Goal: Task Accomplishment & Management: Manage account settings

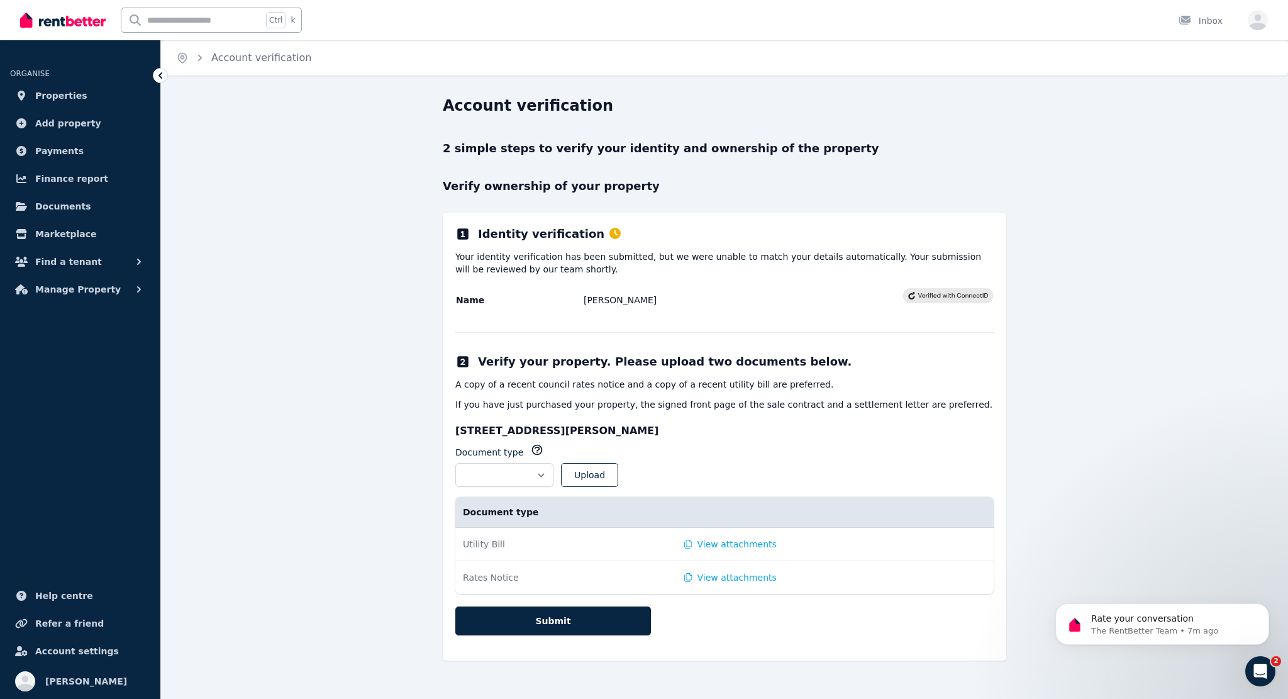
scroll to position [883, 0]
click at [1265, 662] on div "Open Intercom Messenger" at bounding box center [1261, 671] width 42 height 42
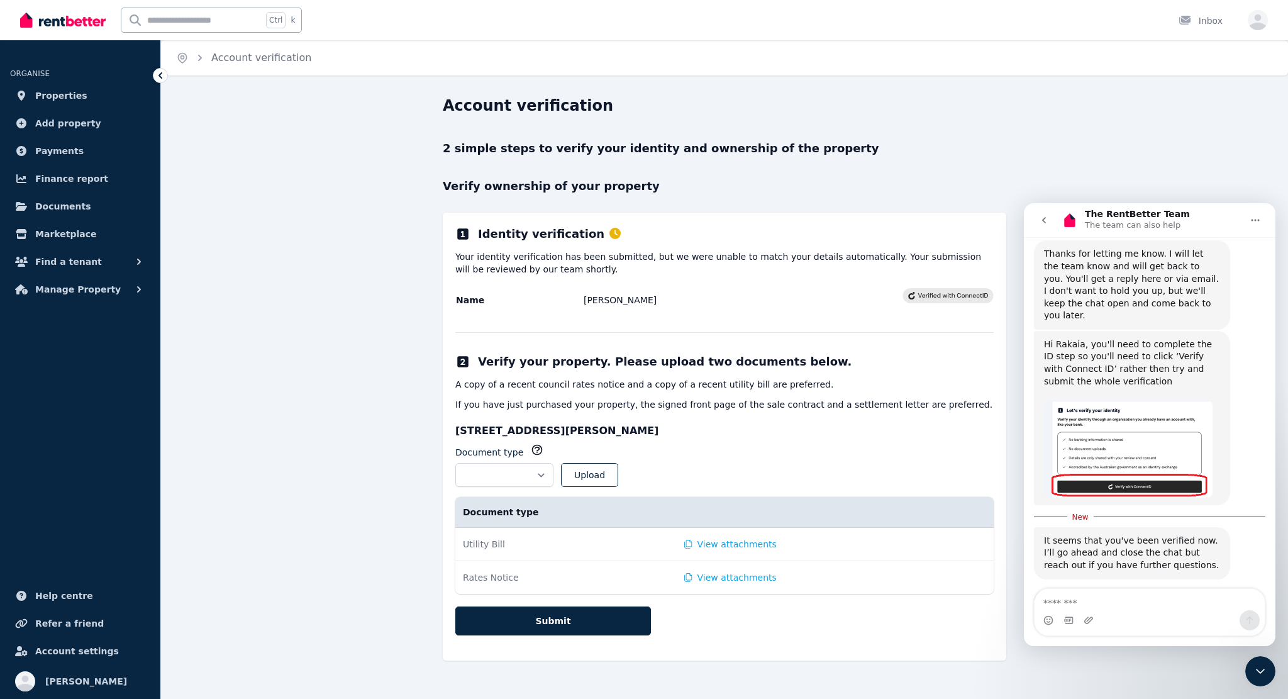
scroll to position [904, 0]
click at [1127, 603] on textarea "Message…" at bounding box center [1150, 599] width 230 height 21
type textarea "**********"
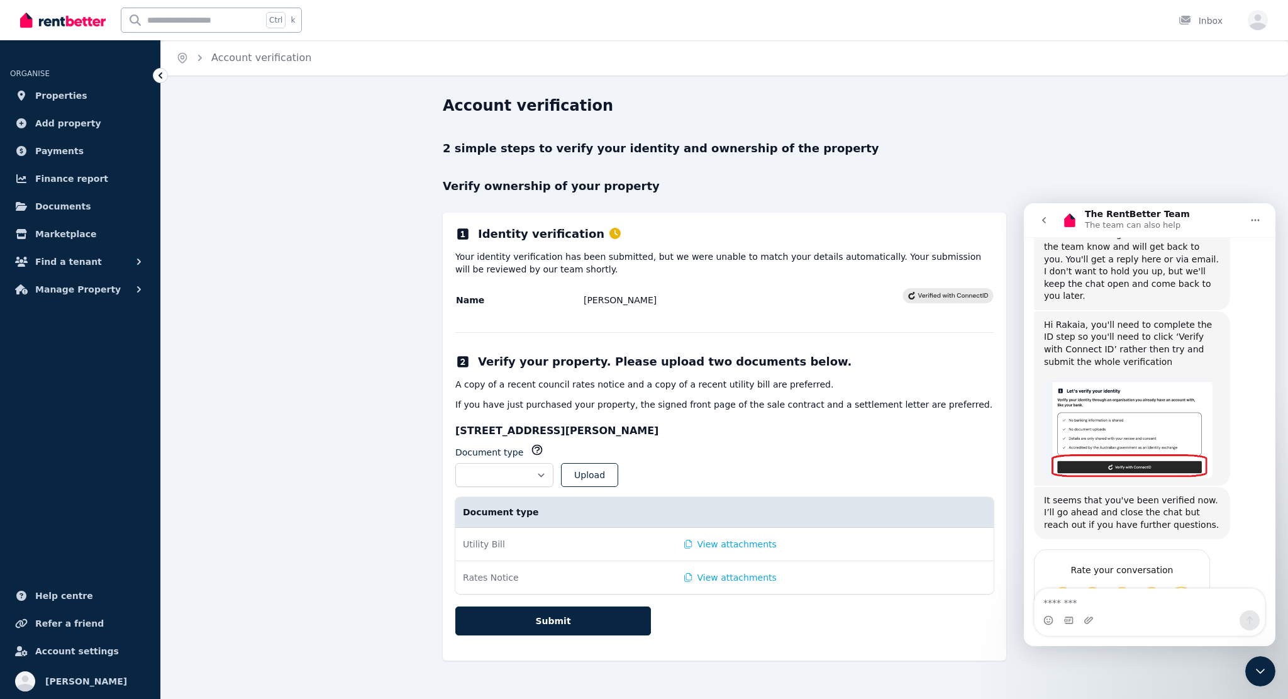
click at [261, 142] on div "**********" at bounding box center [724, 389] width 1127 height 587
click at [55, 91] on span "Properties" at bounding box center [61, 95] width 52 height 15
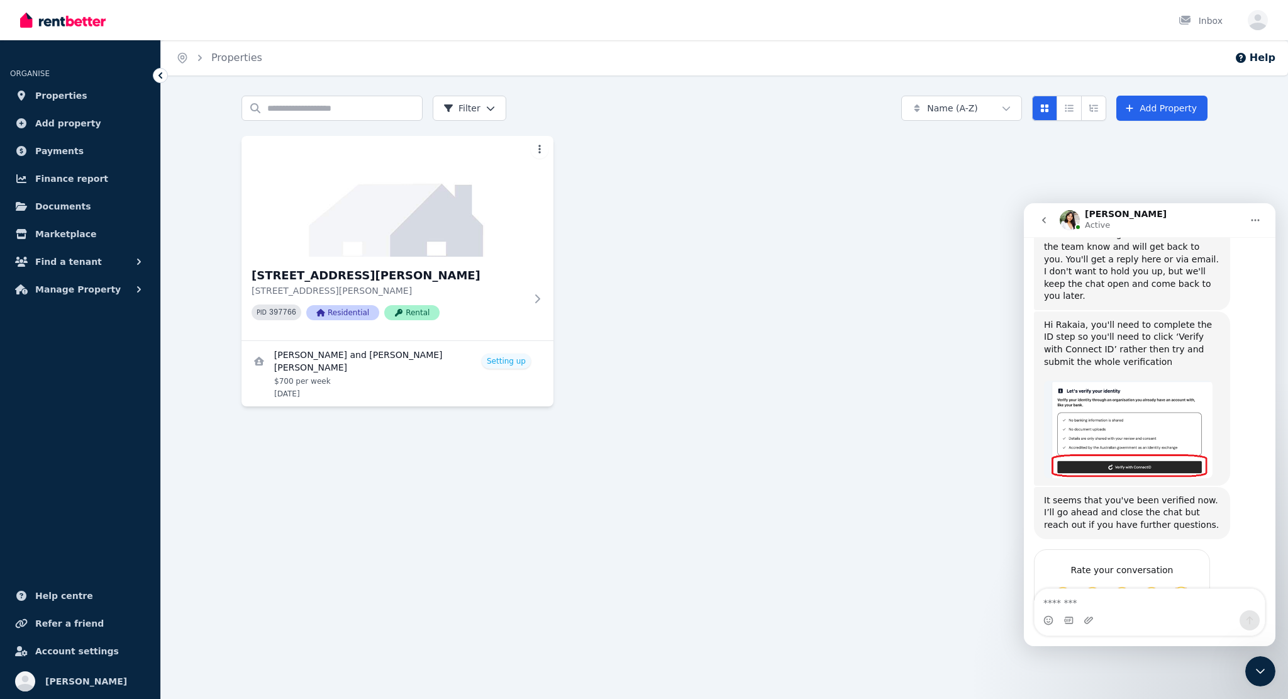
click at [58, 22] on img at bounding box center [63, 20] width 86 height 19
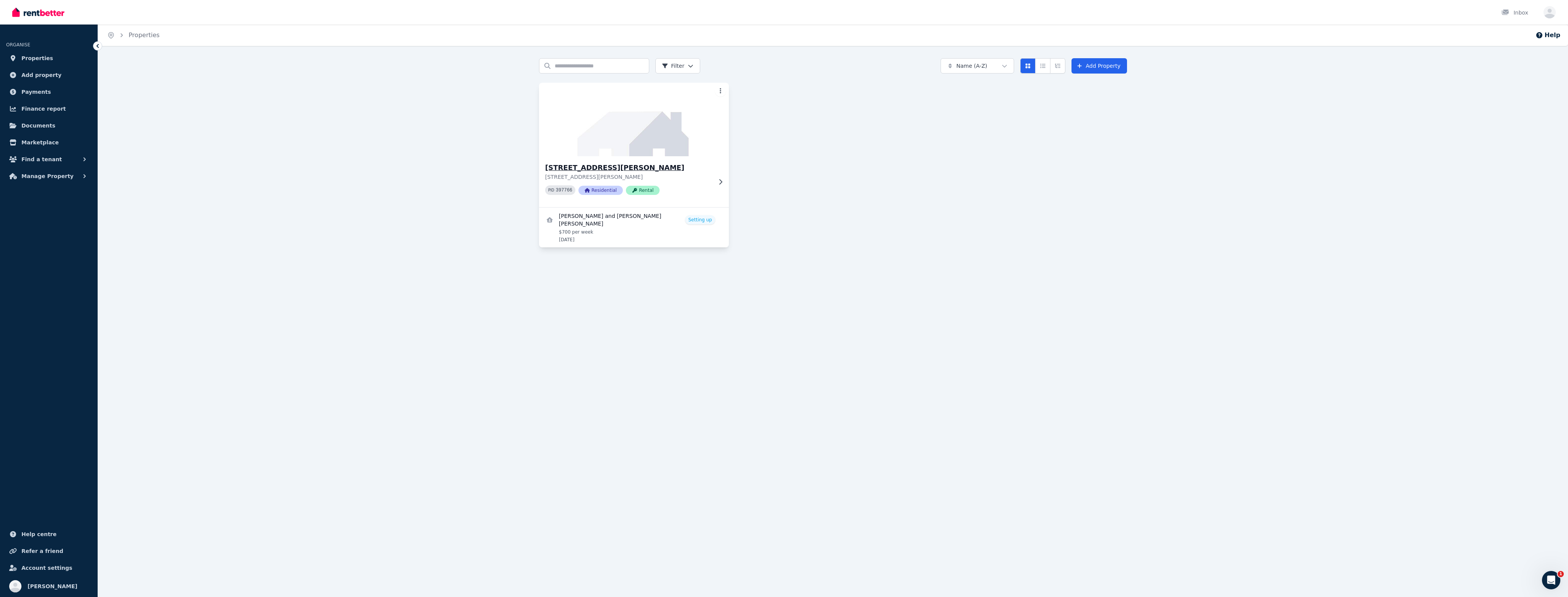
click at [650, 167] on h3 "[STREET_ADDRESS][PERSON_NAME]" at bounding box center [629, 168] width 167 height 11
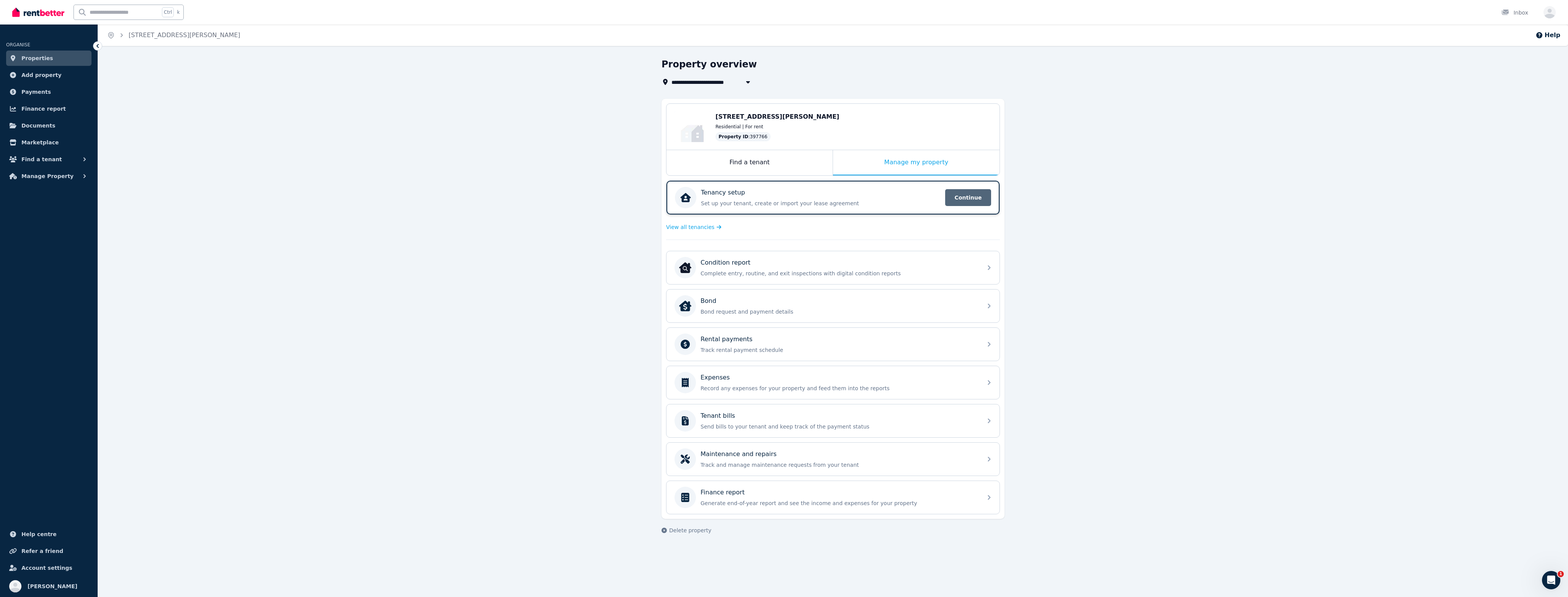
click at [783, 196] on span "Continue" at bounding box center [968, 198] width 46 height 17
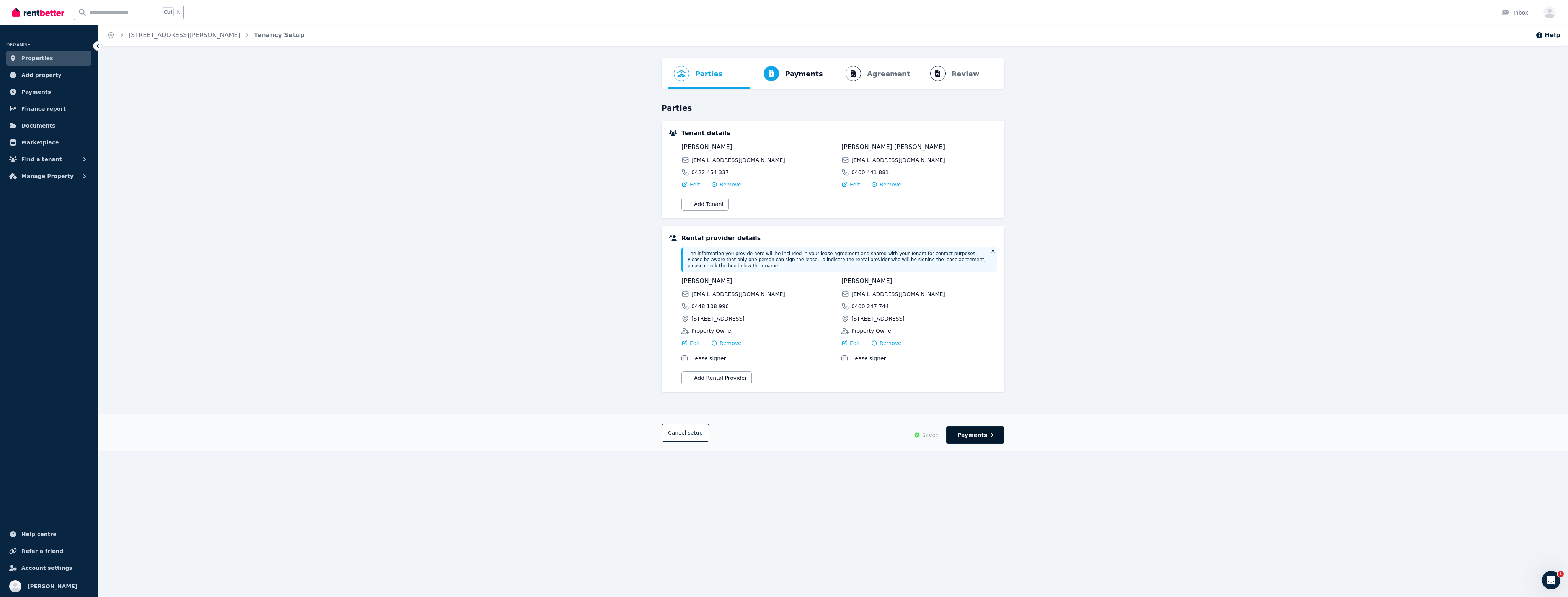
click at [783, 425] on span "Payments" at bounding box center [972, 435] width 29 height 8
select select "**********"
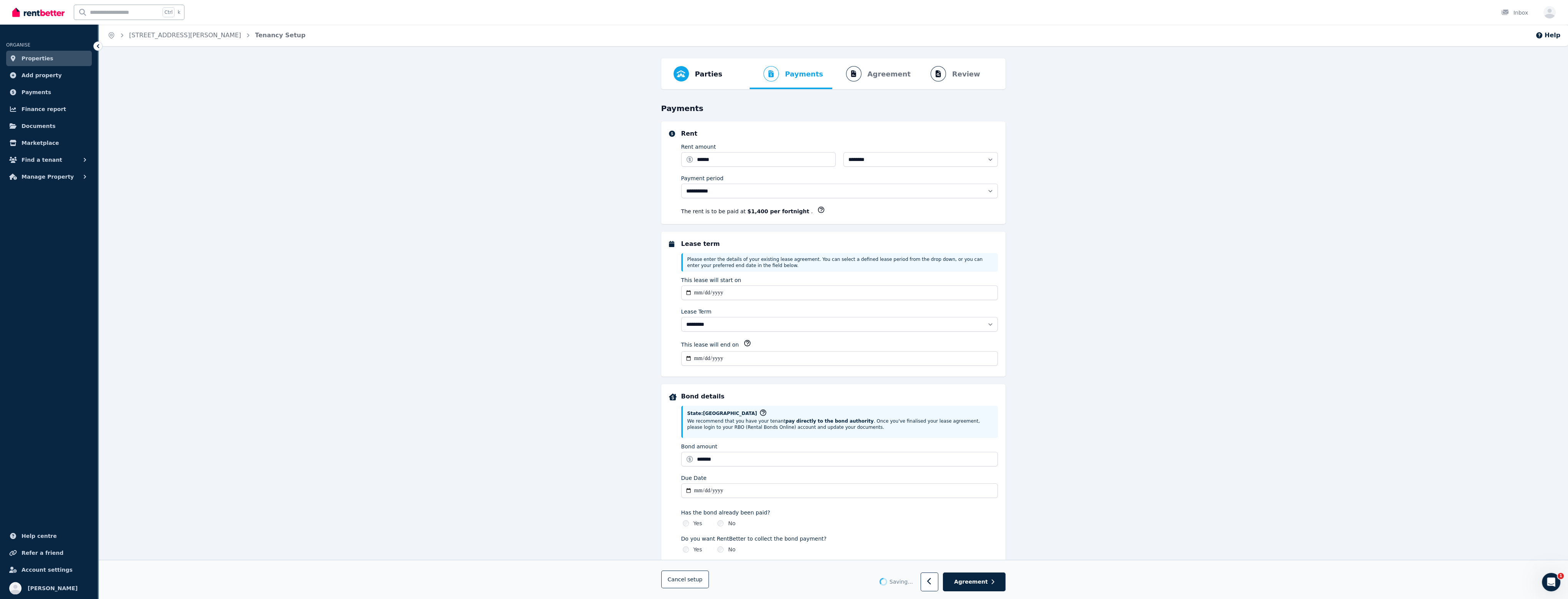
select select "**********"
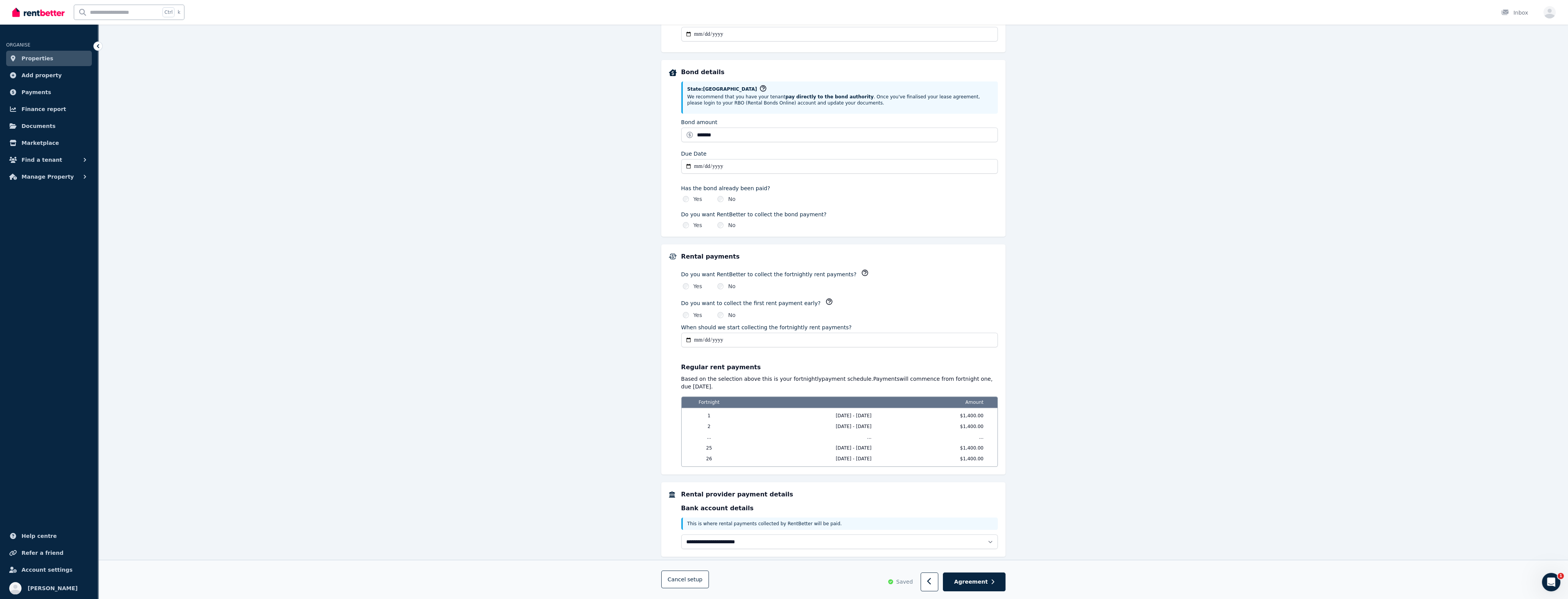
scroll to position [338, 0]
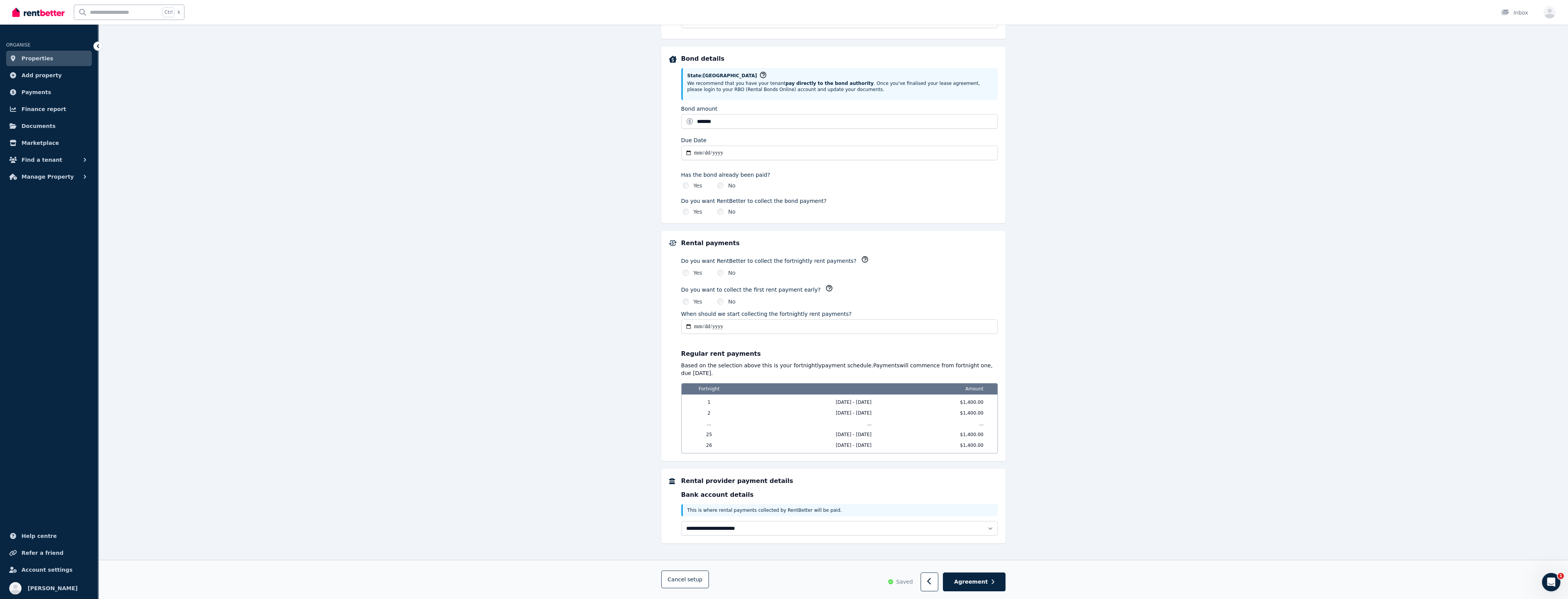
click at [786, 427] on div "**********" at bounding box center [833, 163] width 1470 height 884
click at [786, 427] on icon "button" at bounding box center [993, 582] width 2 height 5
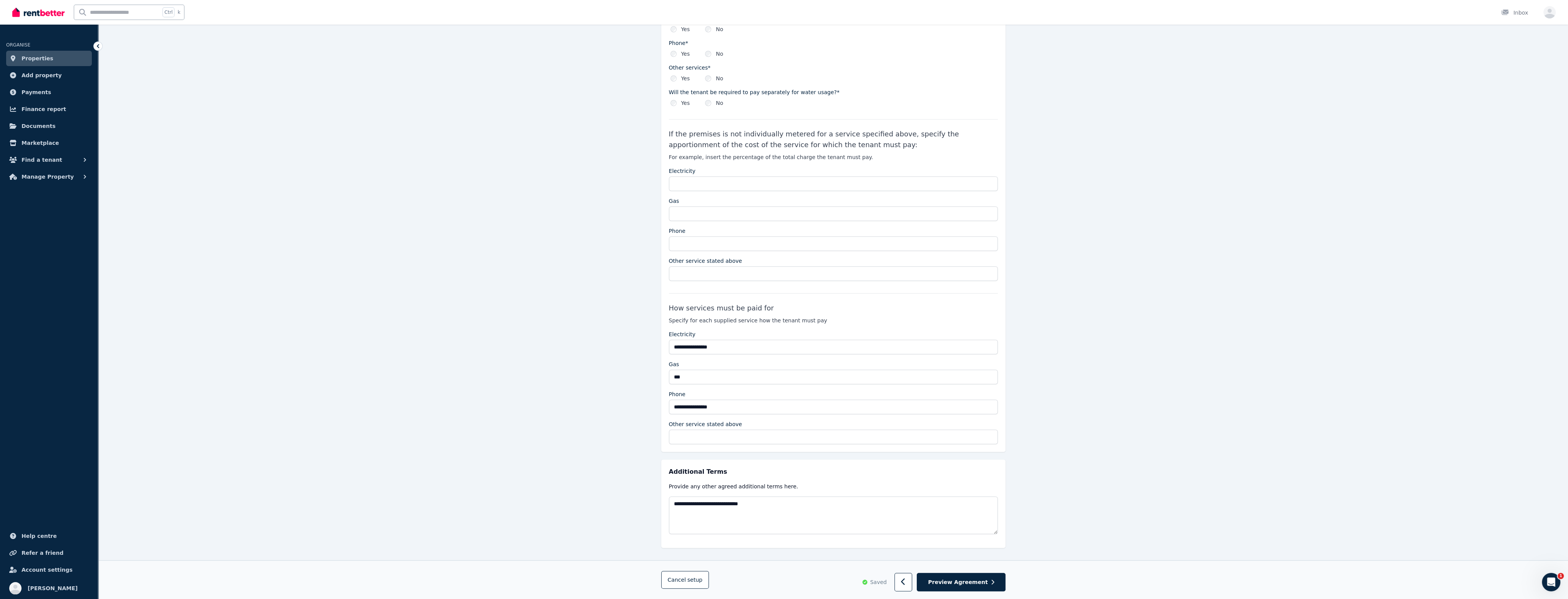
scroll to position [1190, 0]
click at [786, 427] on button "Preview Agreement" at bounding box center [961, 582] width 89 height 19
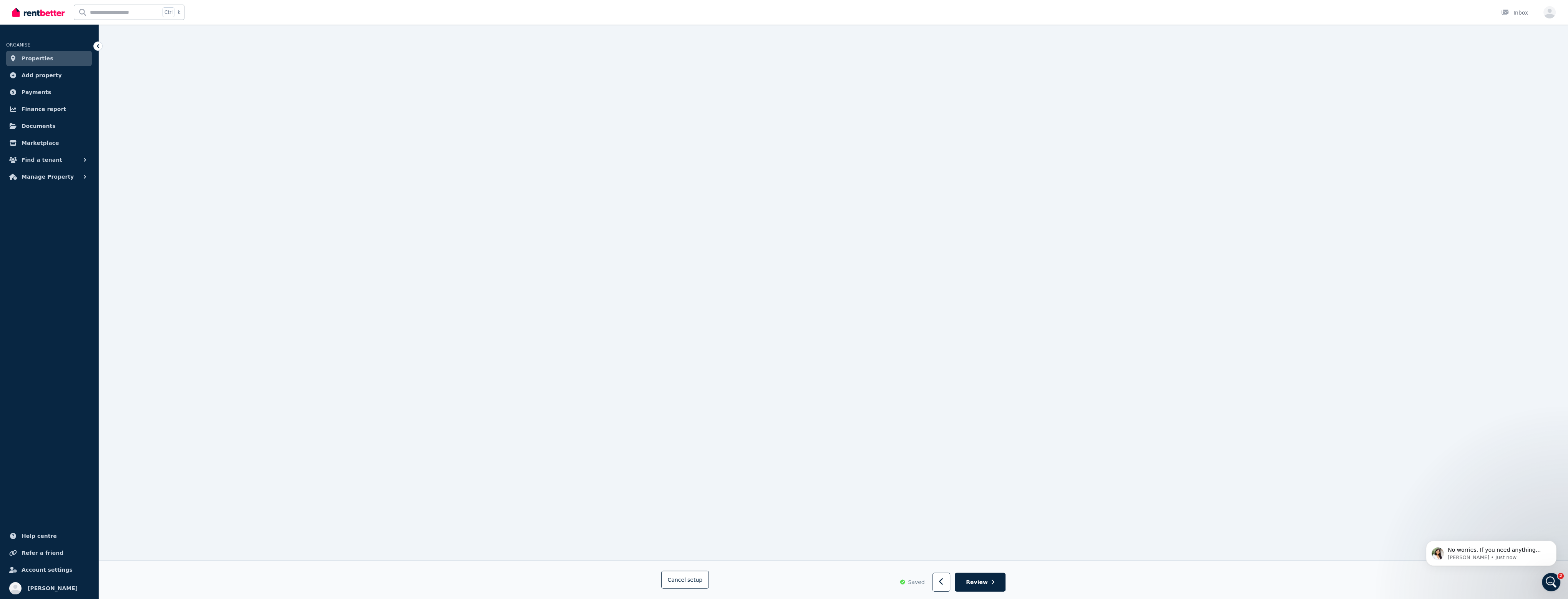
scroll to position [5588, 0]
click at [786, 427] on icon "Open Intercom Messenger" at bounding box center [1551, 582] width 13 height 13
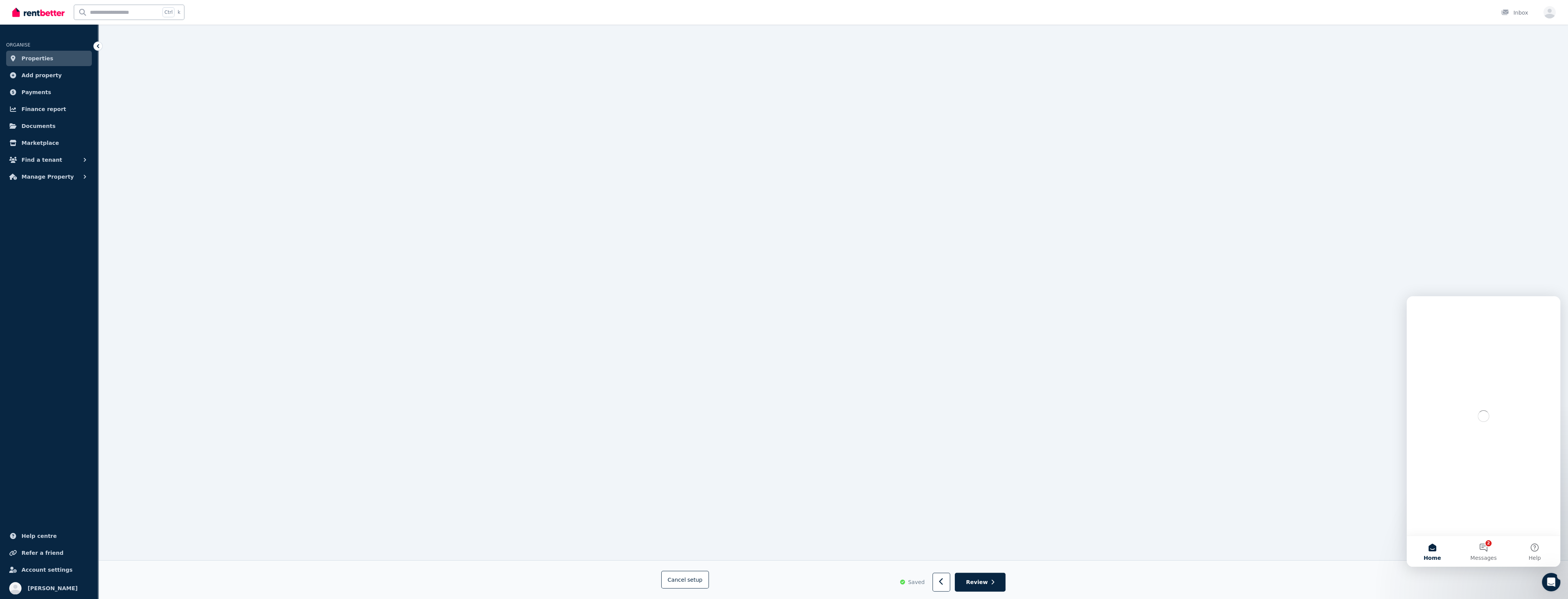
scroll to position [0, 0]
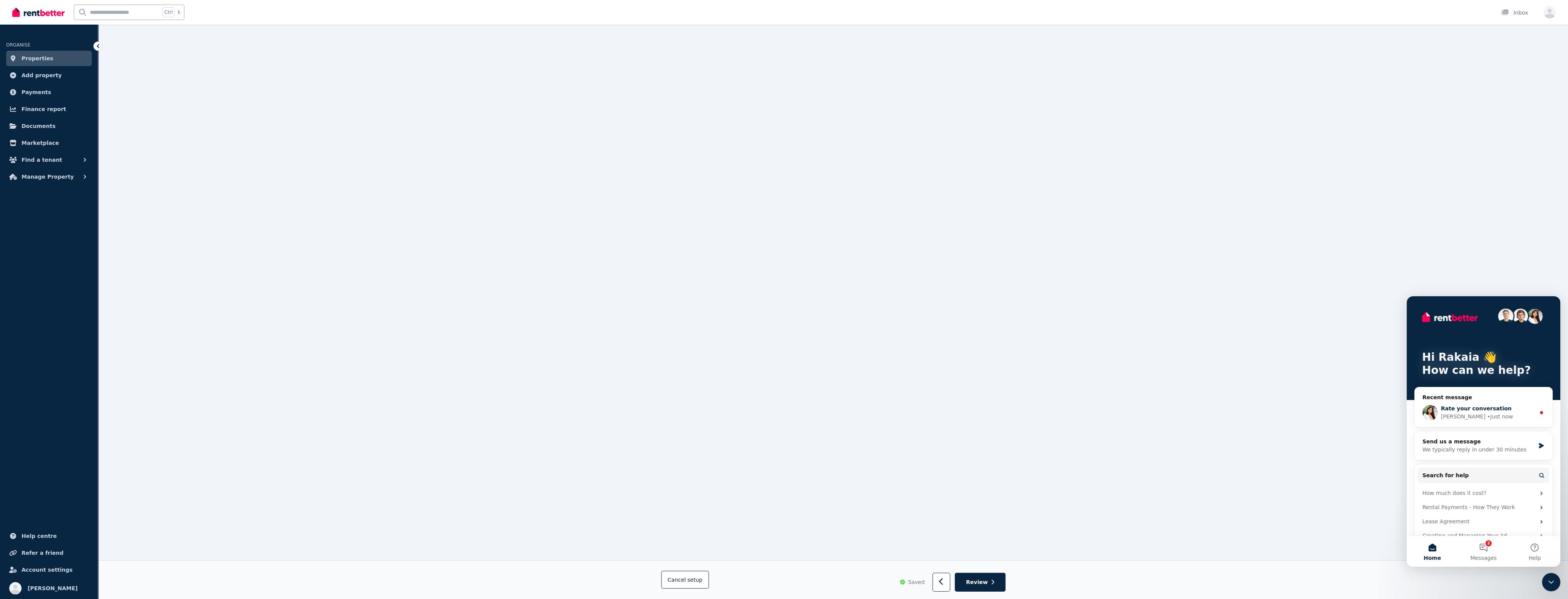
click at [786, 413] on div "• Just now" at bounding box center [1500, 416] width 26 height 8
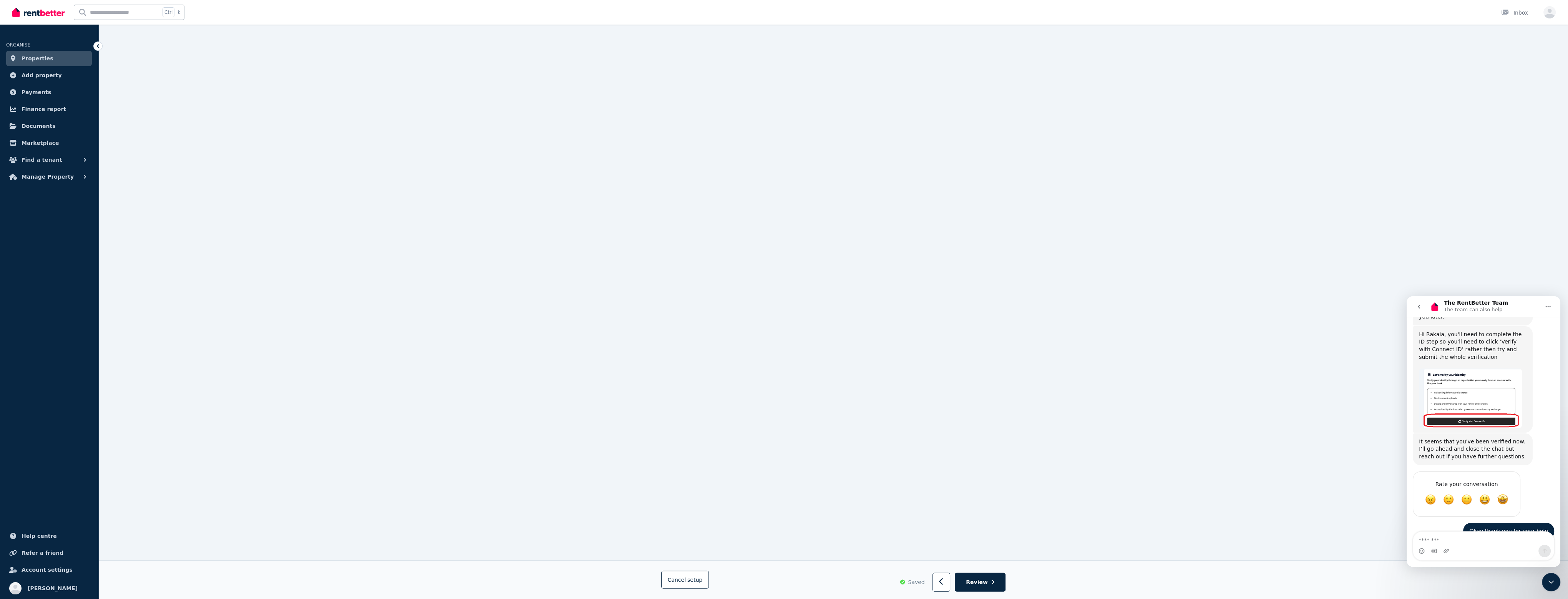
scroll to position [657, 0]
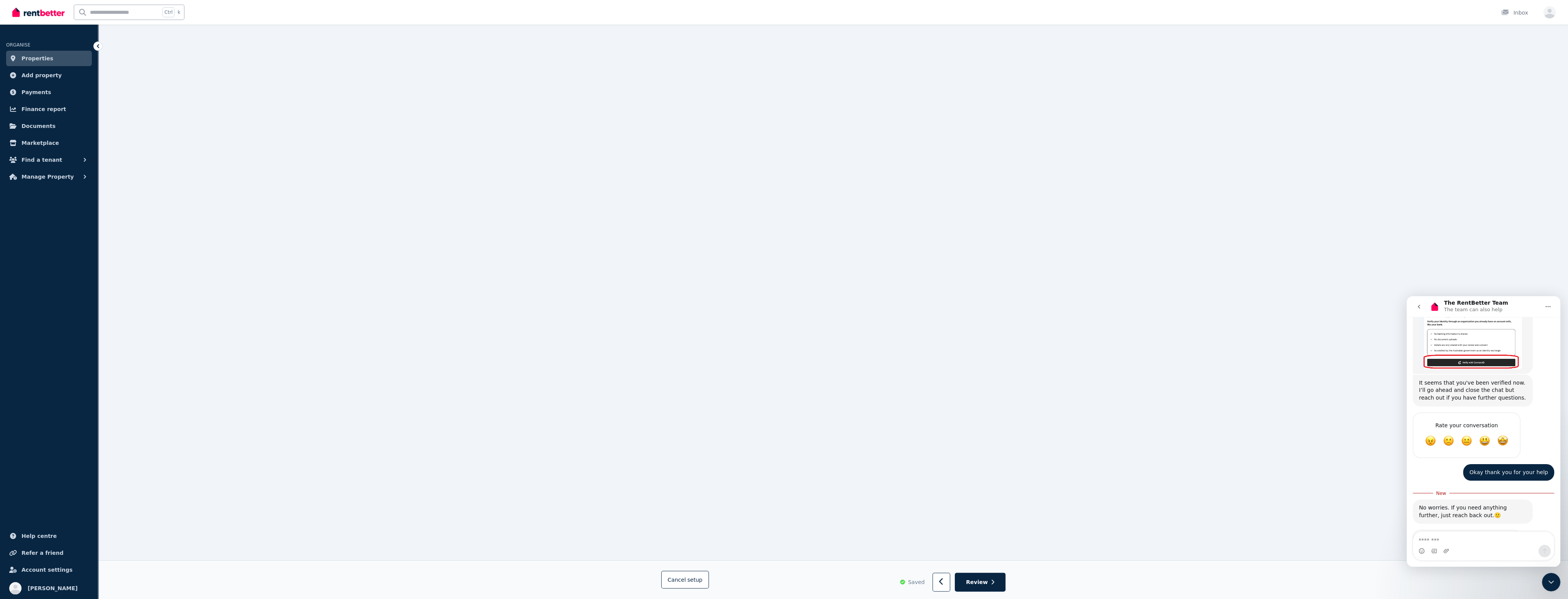
click at [786, 427] on icon "Close Intercom Messenger" at bounding box center [1550, 582] width 9 height 9
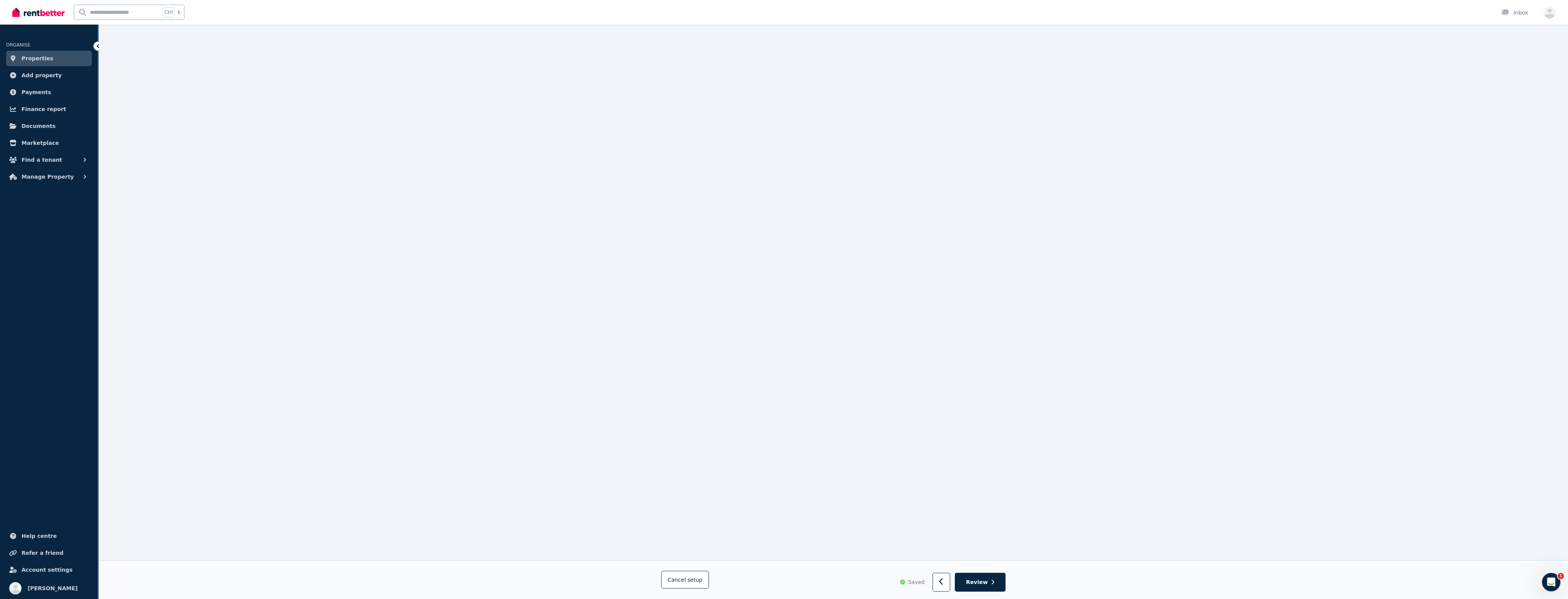
scroll to position [644, 0]
click at [786, 427] on span "Review" at bounding box center [977, 582] width 22 height 8
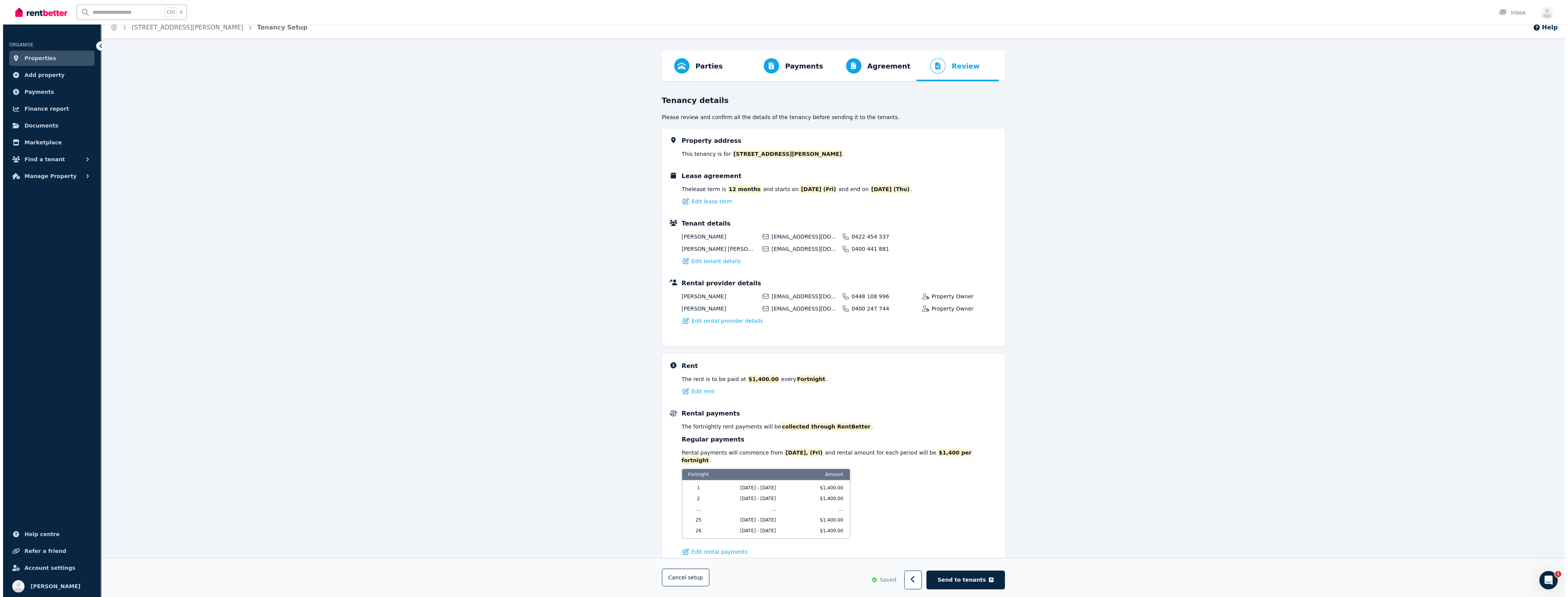
scroll to position [0, 0]
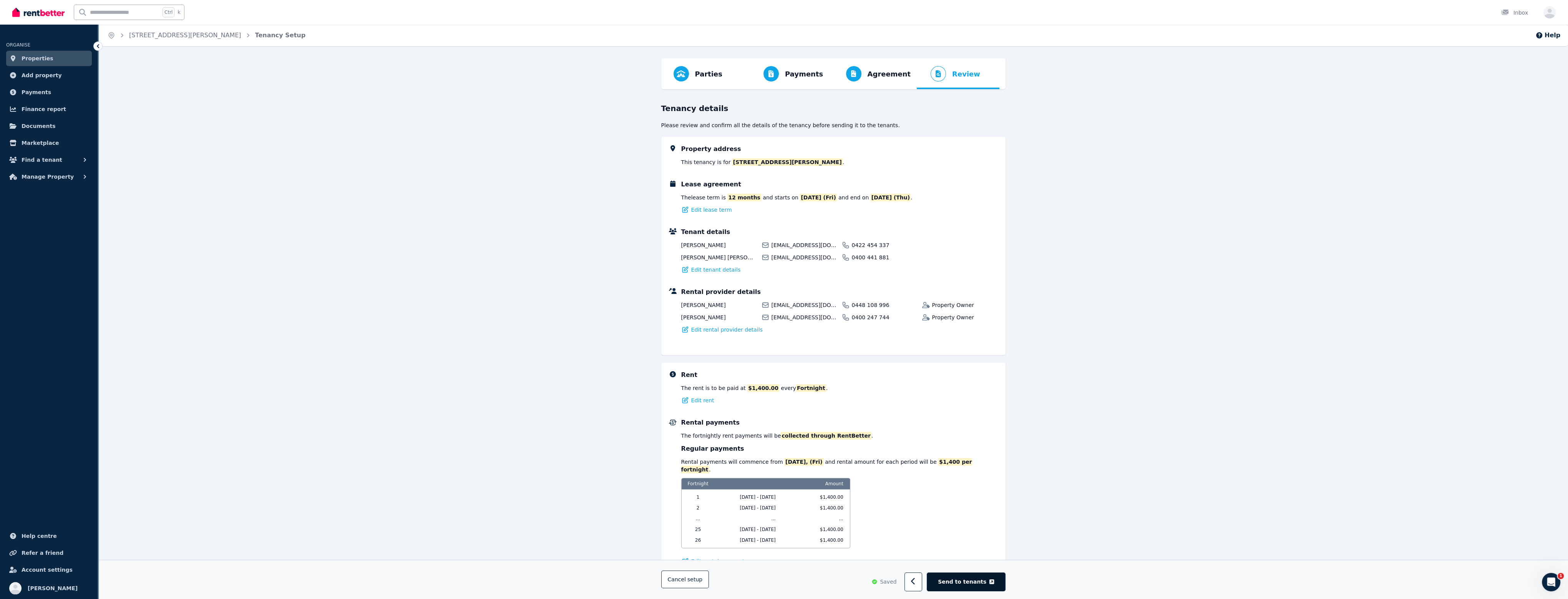
click at [786, 427] on button "Send to tenants" at bounding box center [966, 582] width 78 height 19
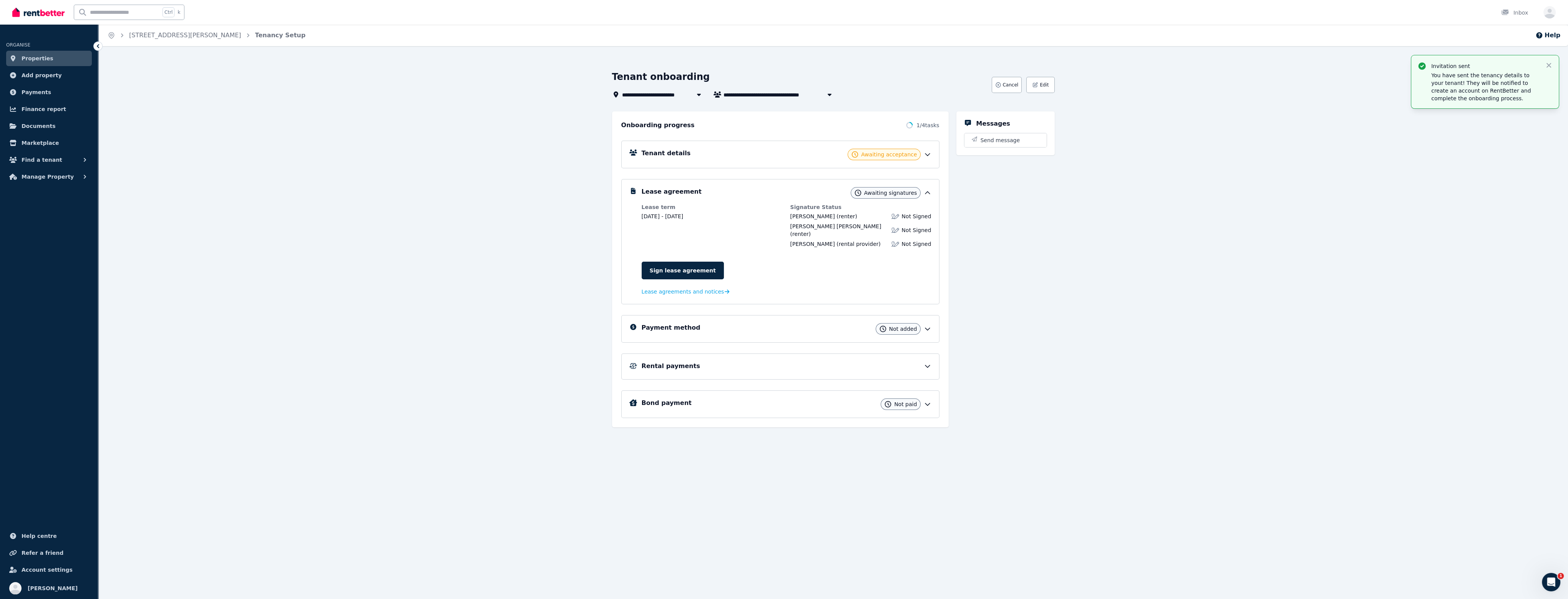
click at [786, 149] on div "Tenant details Awaiting acceptance" at bounding box center [786, 154] width 290 height 12
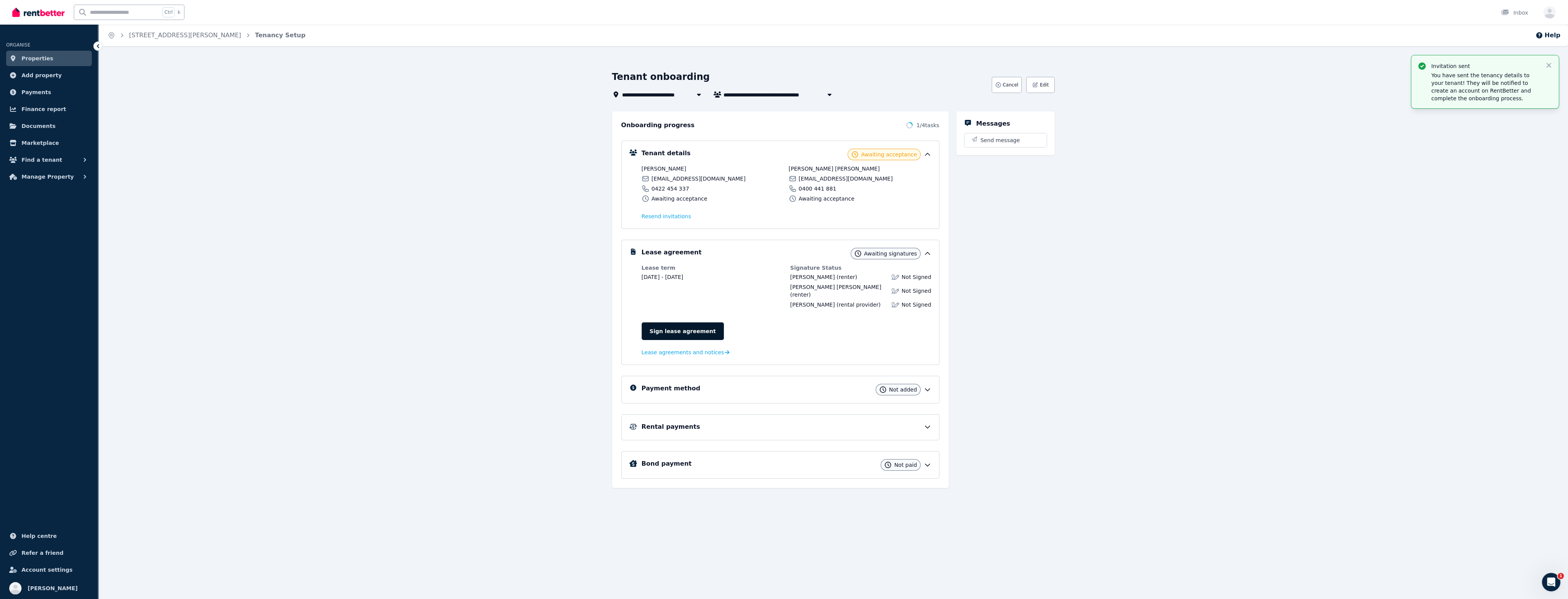
click at [669, 323] on link "Sign lease agreement" at bounding box center [682, 331] width 82 height 18
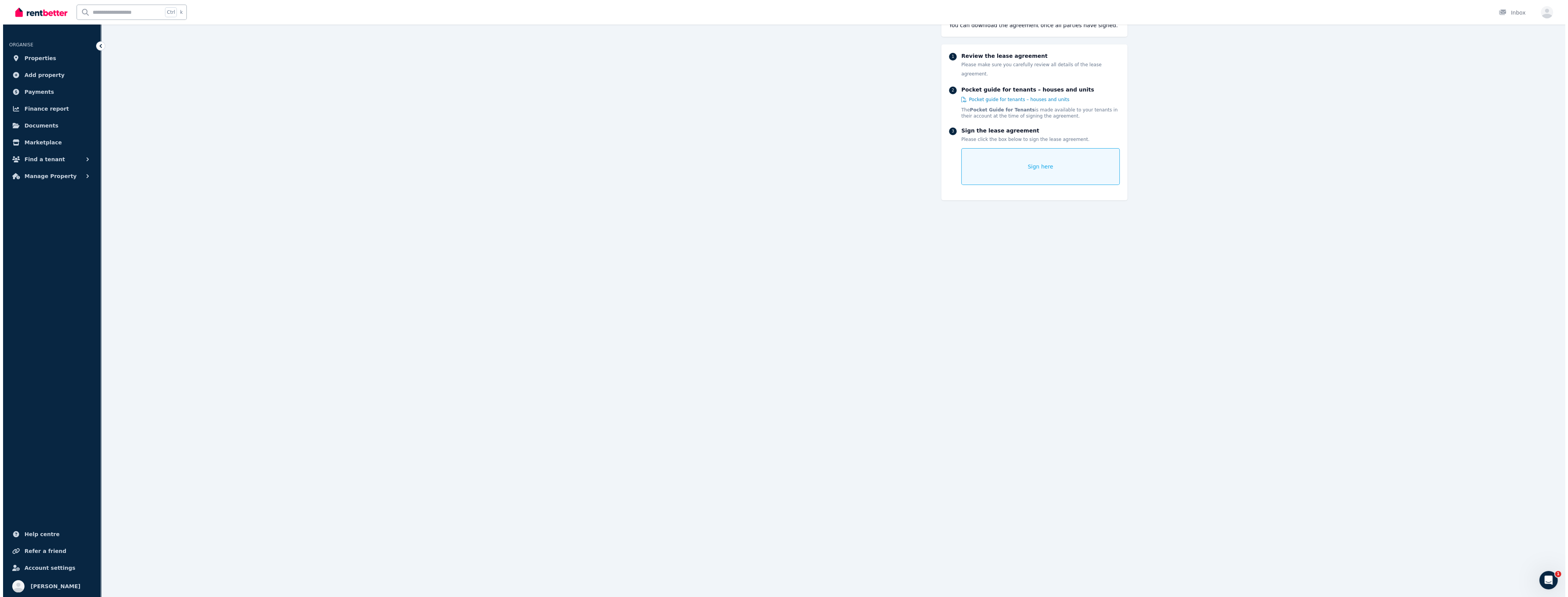
scroll to position [93, 0]
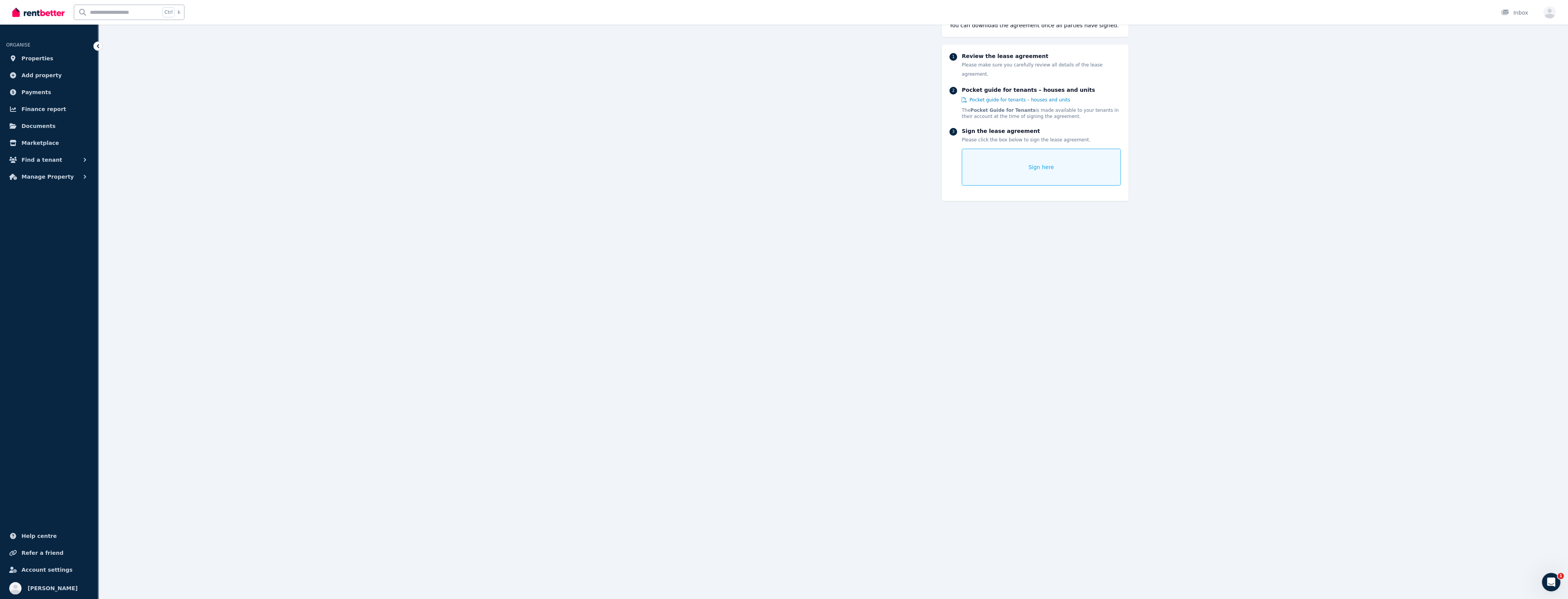
click at [786, 163] on span "Sign here" at bounding box center [1041, 167] width 26 height 8
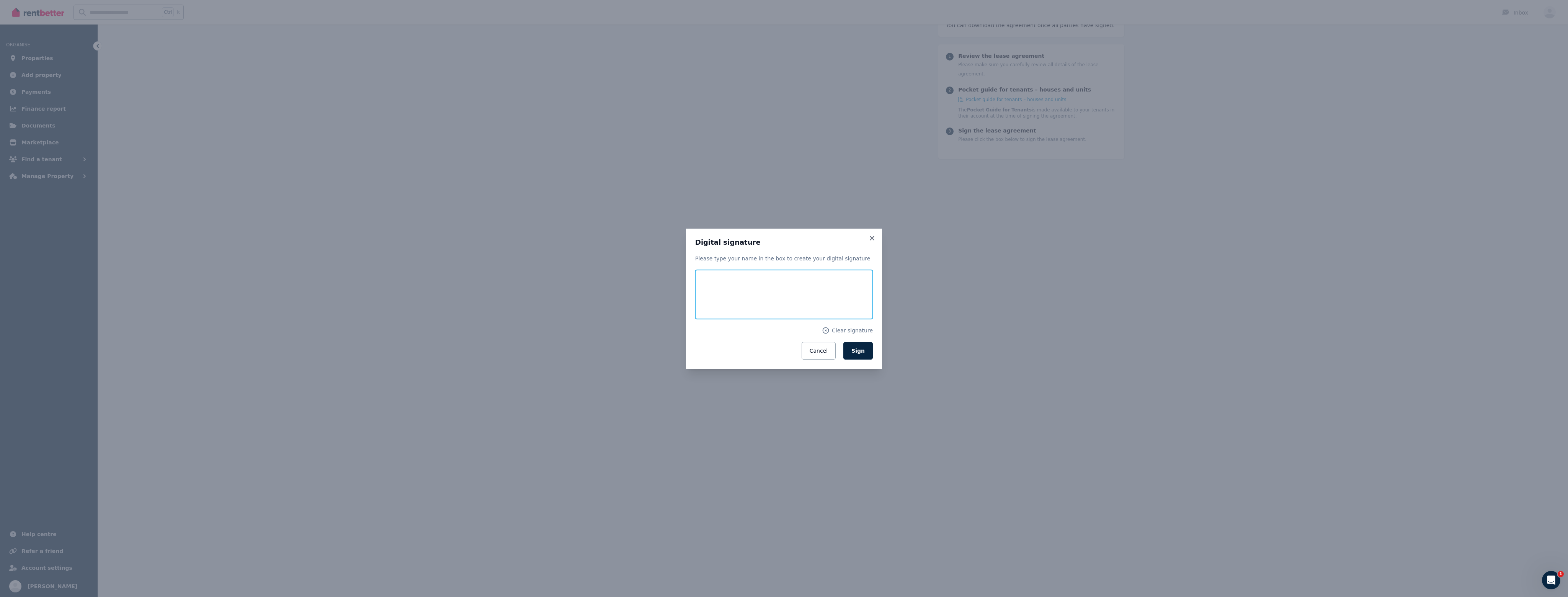
drag, startPoint x: 722, startPoint y: 292, endPoint x: 719, endPoint y: 319, distance: 27.2
click at [719, 319] on input "text" at bounding box center [784, 294] width 178 height 49
click at [695, 336] on form "Clear signature Cancel Sign" at bounding box center [784, 314] width 178 height 90
click at [764, 293] on input "text" at bounding box center [784, 294] width 178 height 49
type input "*"
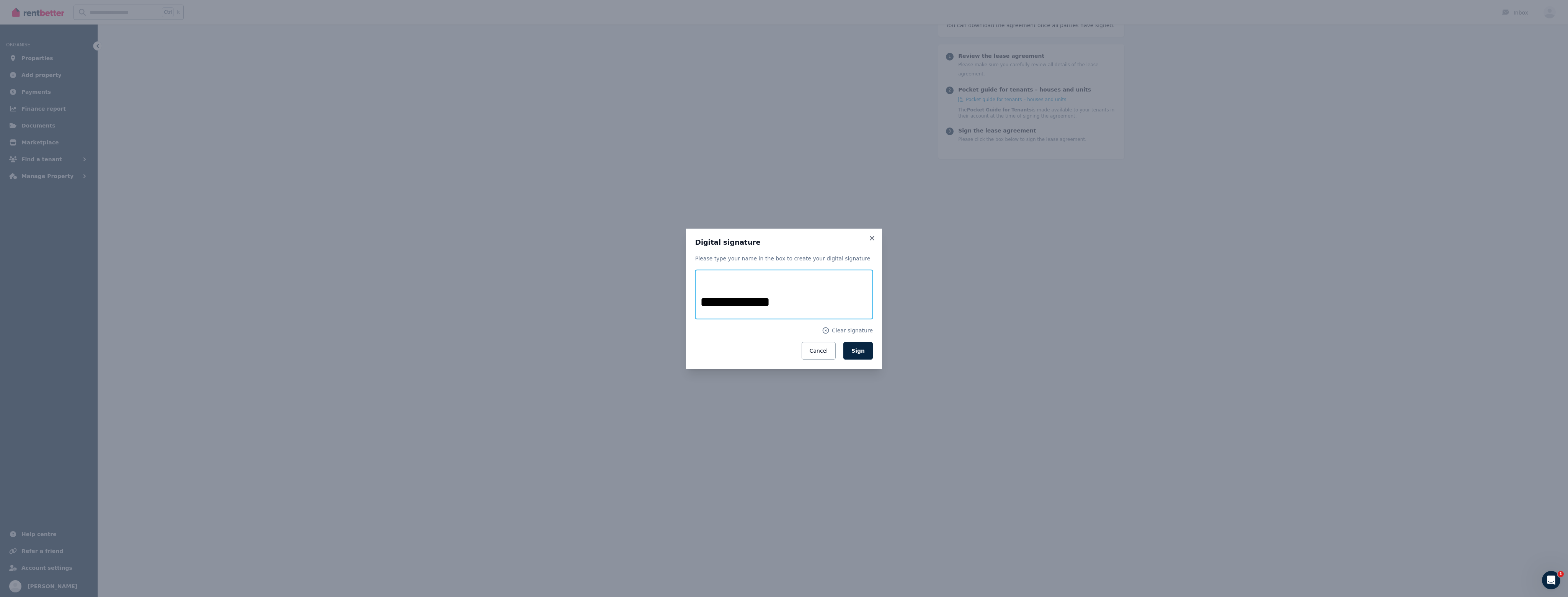
type input "**********"
click at [783, 248] on div "**********" at bounding box center [784, 299] width 178 height 122
click at [783, 351] on span "Sign" at bounding box center [858, 351] width 13 height 6
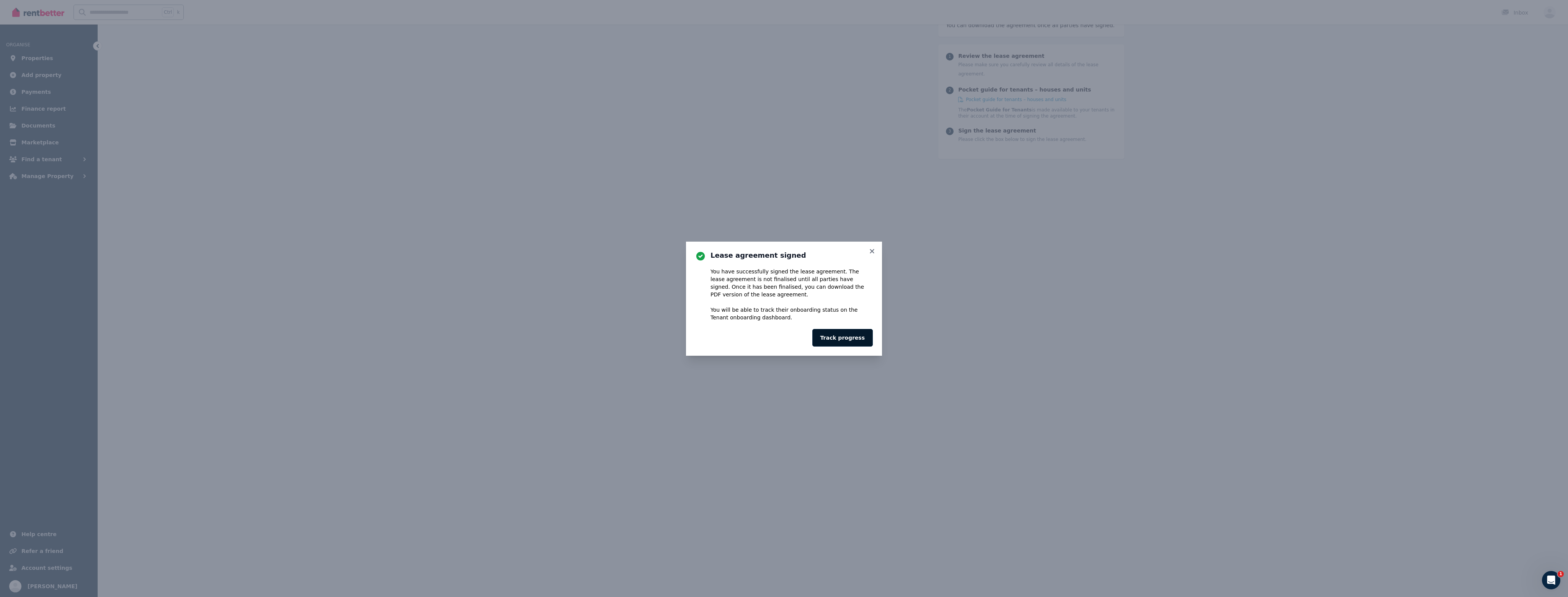
click at [783, 340] on button "Track progress" at bounding box center [842, 337] width 60 height 18
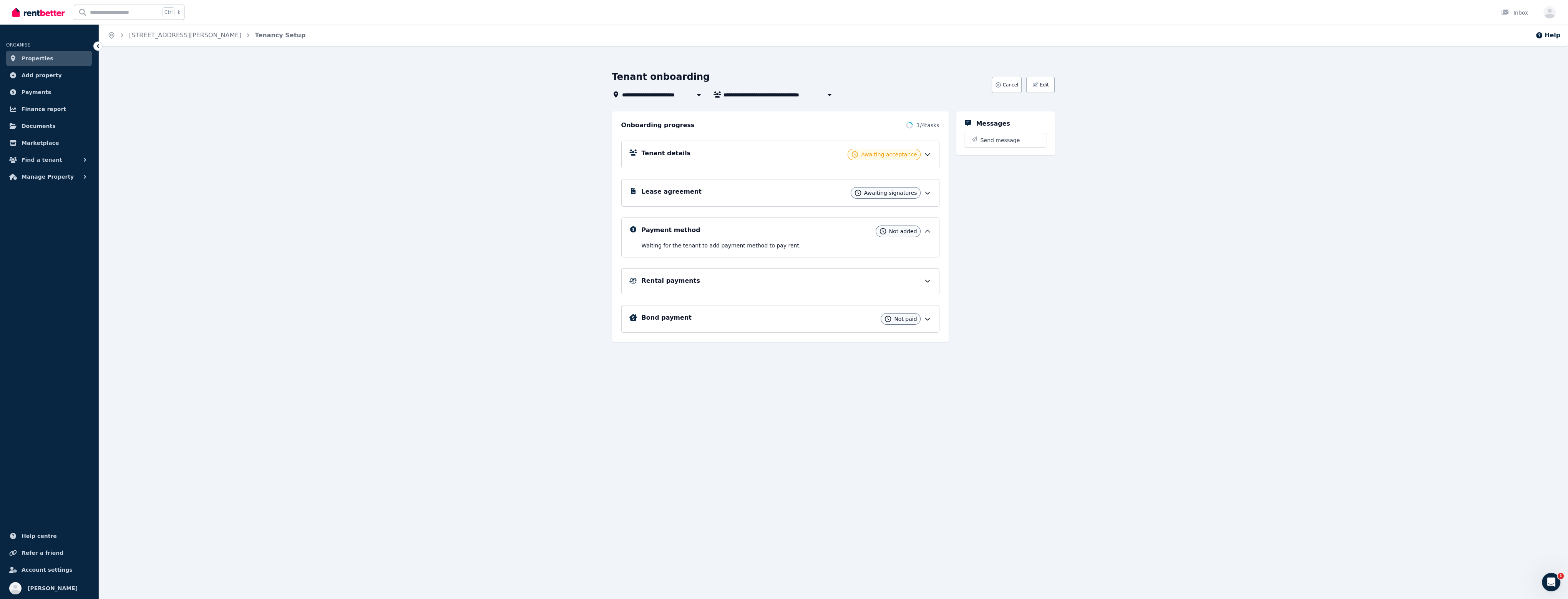
click at [786, 193] on div "Awaiting signatures" at bounding box center [885, 193] width 70 height 12
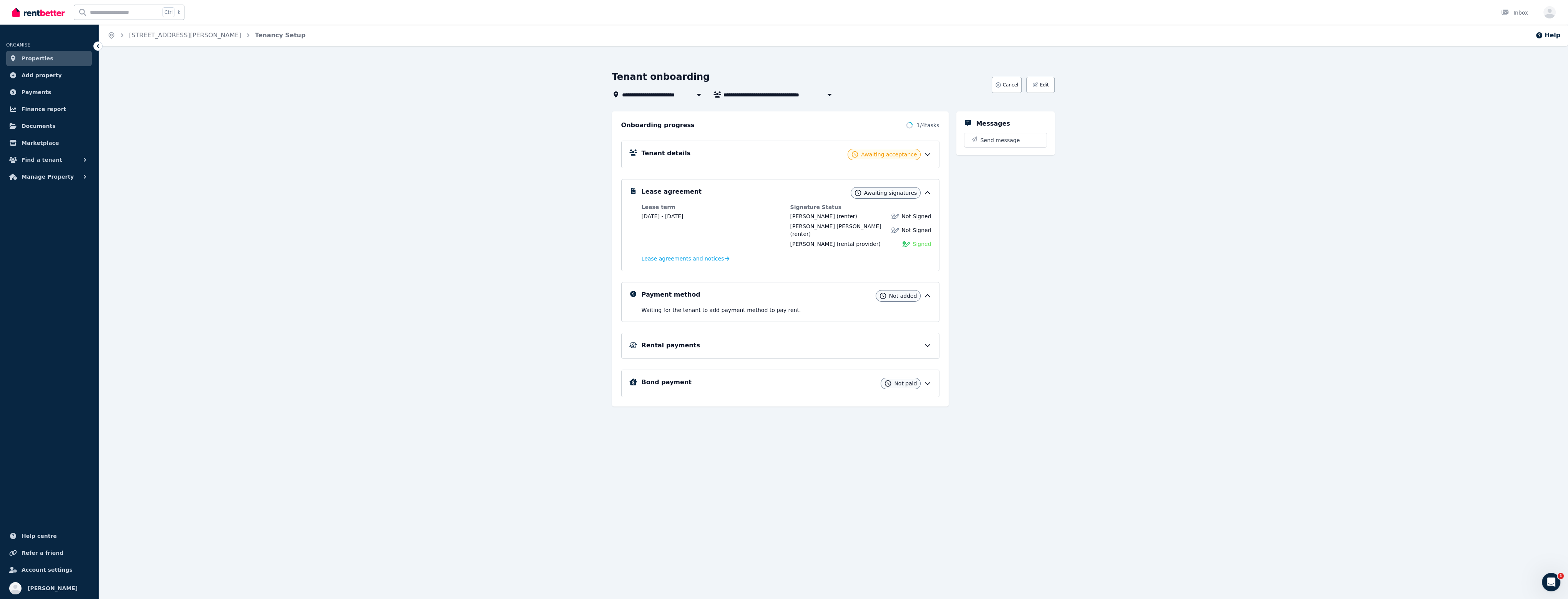
click at [786, 292] on span "Not added" at bounding box center [903, 296] width 28 height 8
click at [652, 344] on div "Rental payments" at bounding box center [780, 346] width 318 height 26
click at [673, 341] on h5 "Rental payments" at bounding box center [671, 345] width 59 height 9
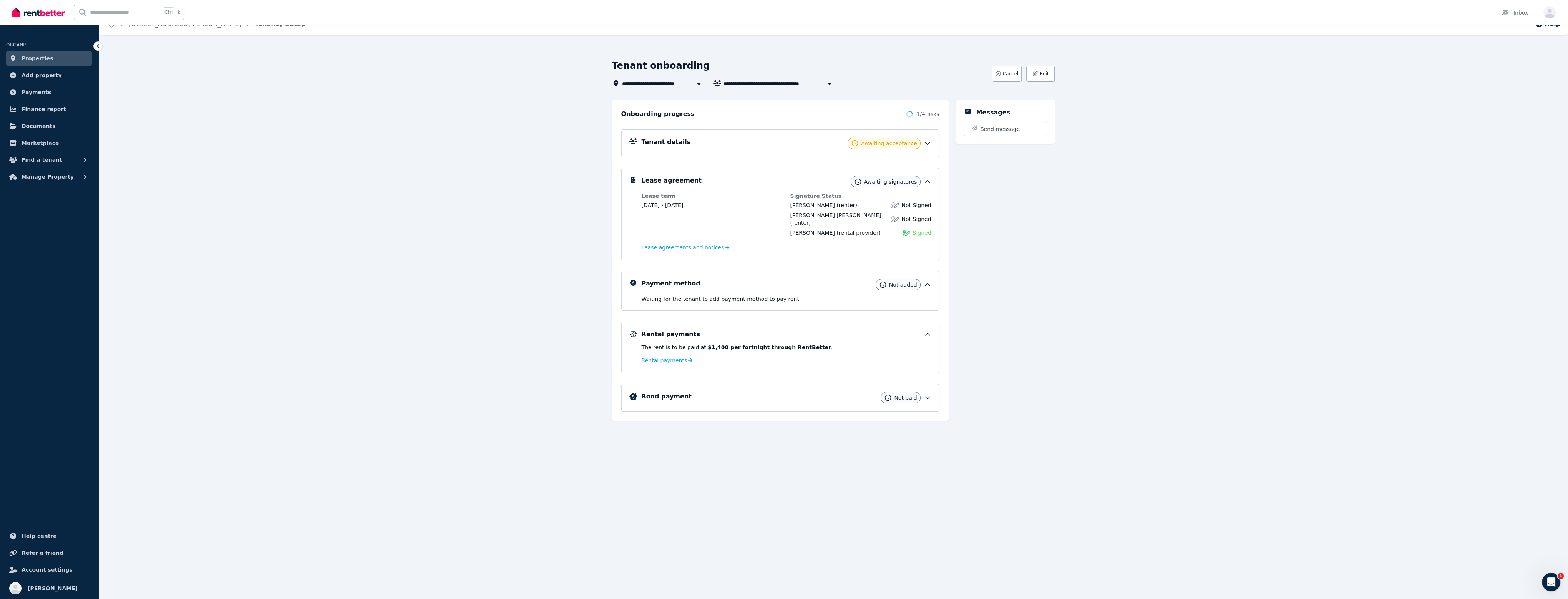
scroll to position [12, 0]
click at [661, 391] on h5 "Bond payment" at bounding box center [666, 395] width 50 height 9
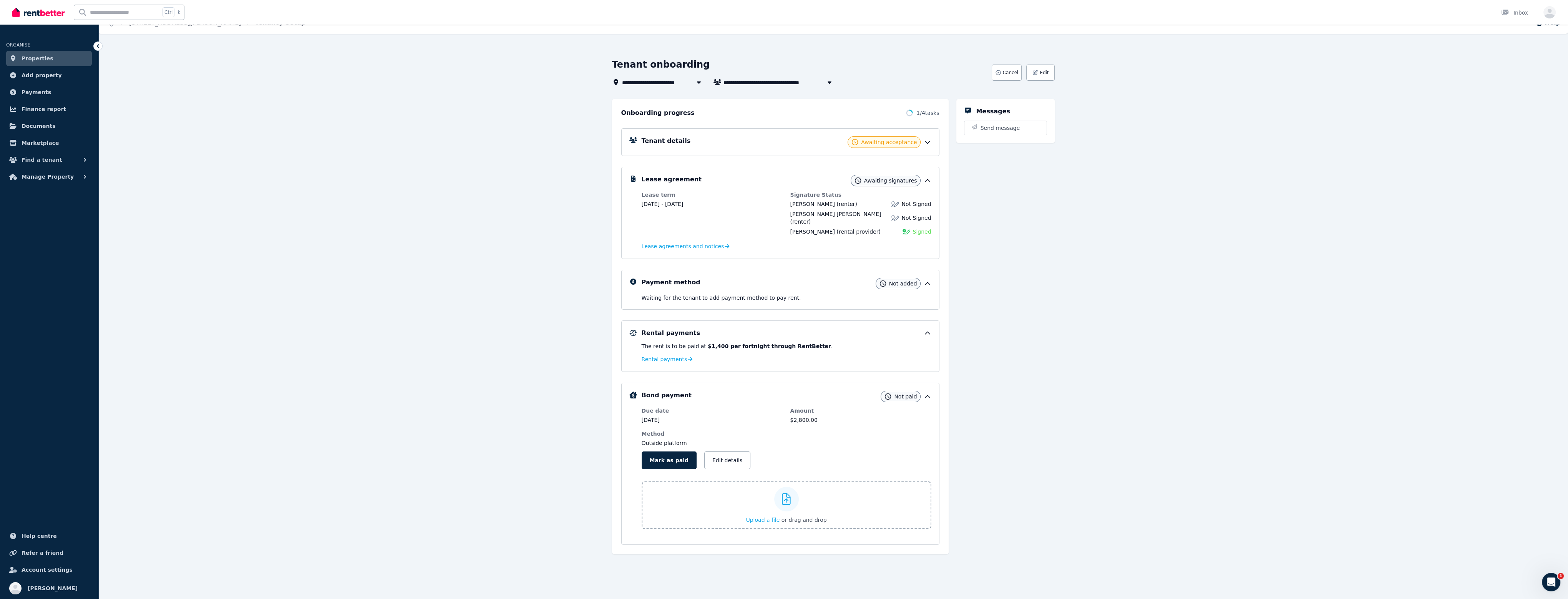
click at [480, 352] on div "**********" at bounding box center [833, 329] width 1470 height 541
click at [786, 138] on div "Awaiting acceptance" at bounding box center [883, 142] width 73 height 12
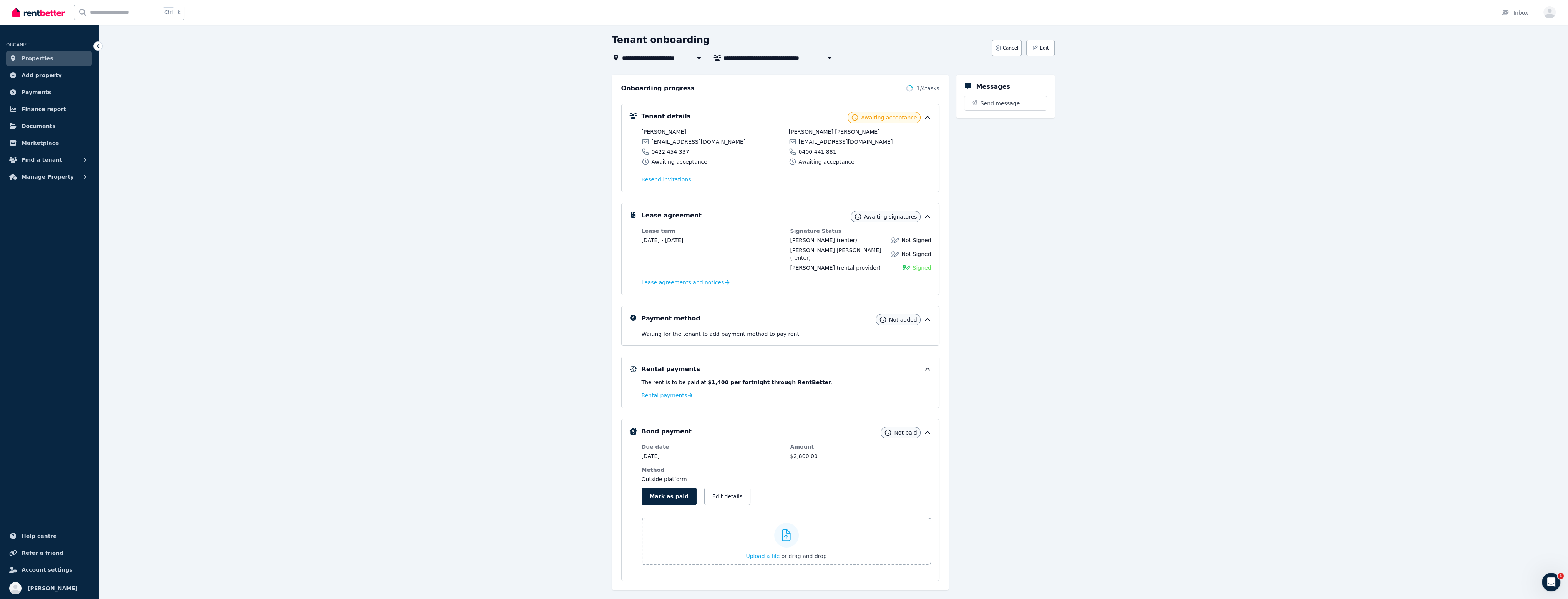
scroll to position [45, 0]
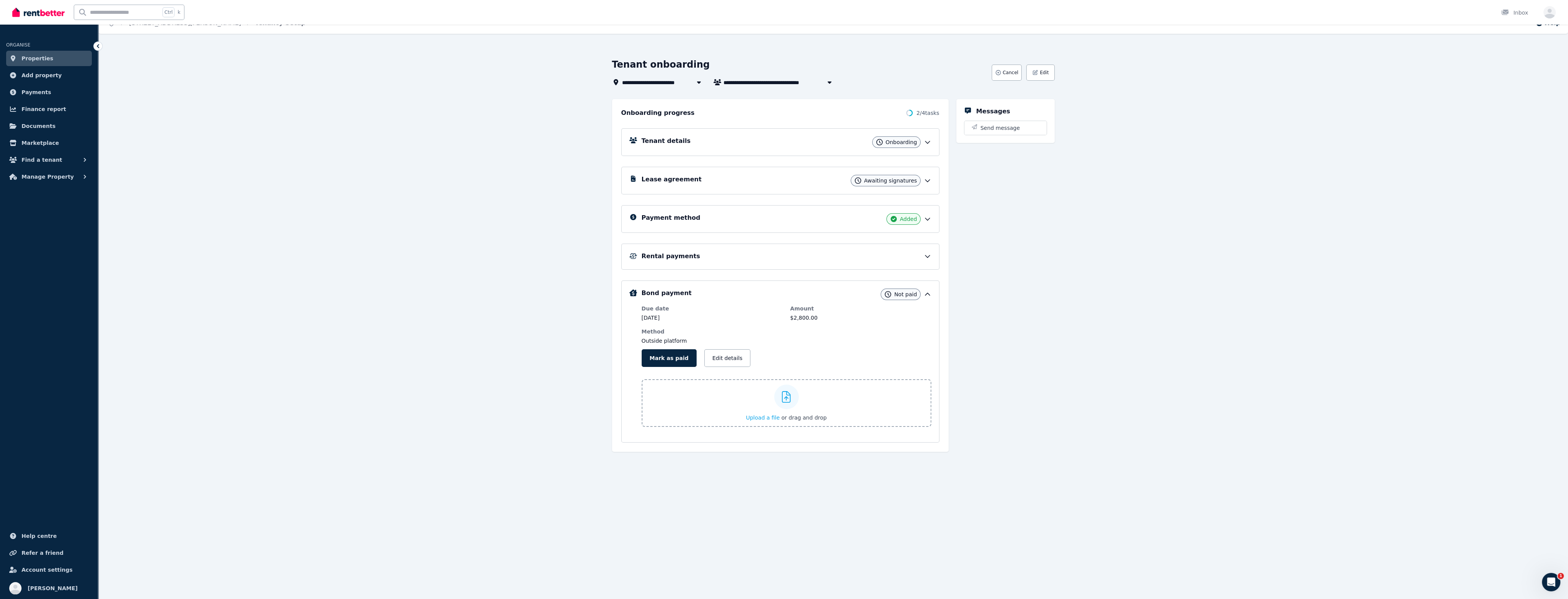
click at [922, 256] on div "Rental payments" at bounding box center [786, 256] width 290 height 9
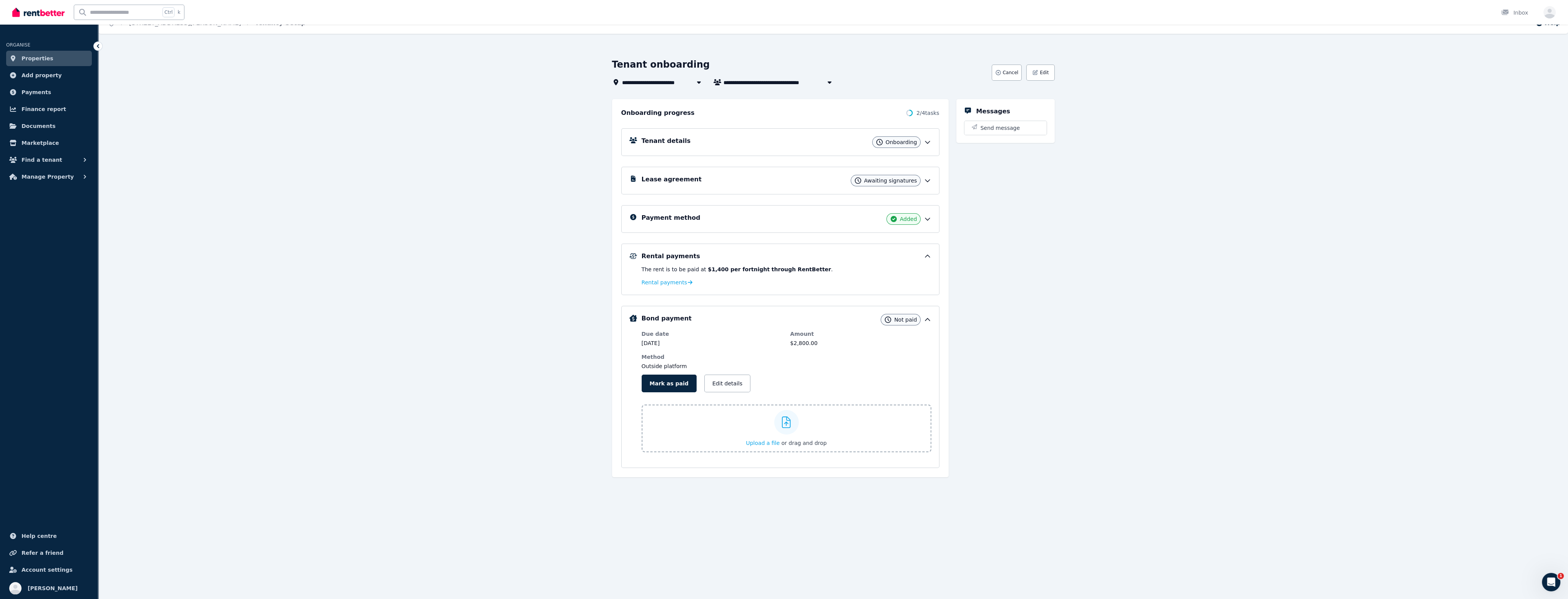
click at [924, 227] on div "Payment method Added" at bounding box center [780, 219] width 318 height 28
click at [924, 219] on icon at bounding box center [927, 219] width 8 height 8
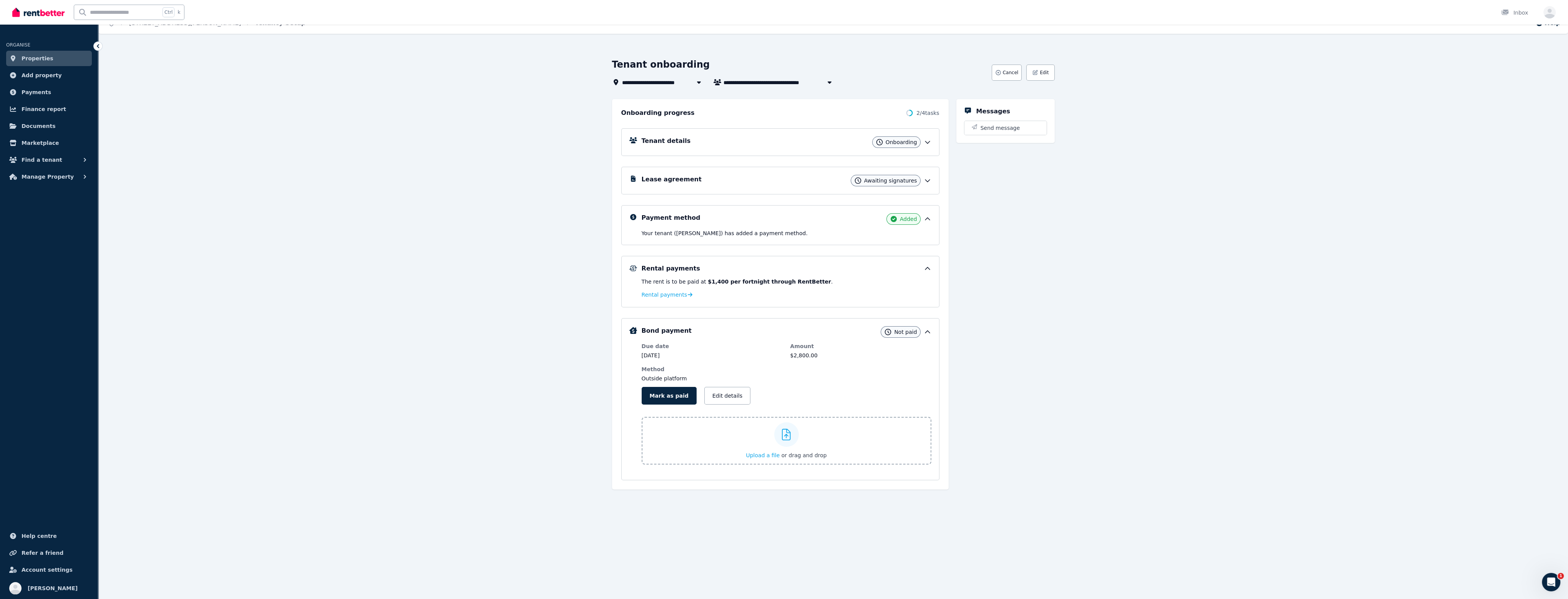
click at [922, 177] on div "Lease agreement Awaiting signatures" at bounding box center [786, 180] width 290 height 12
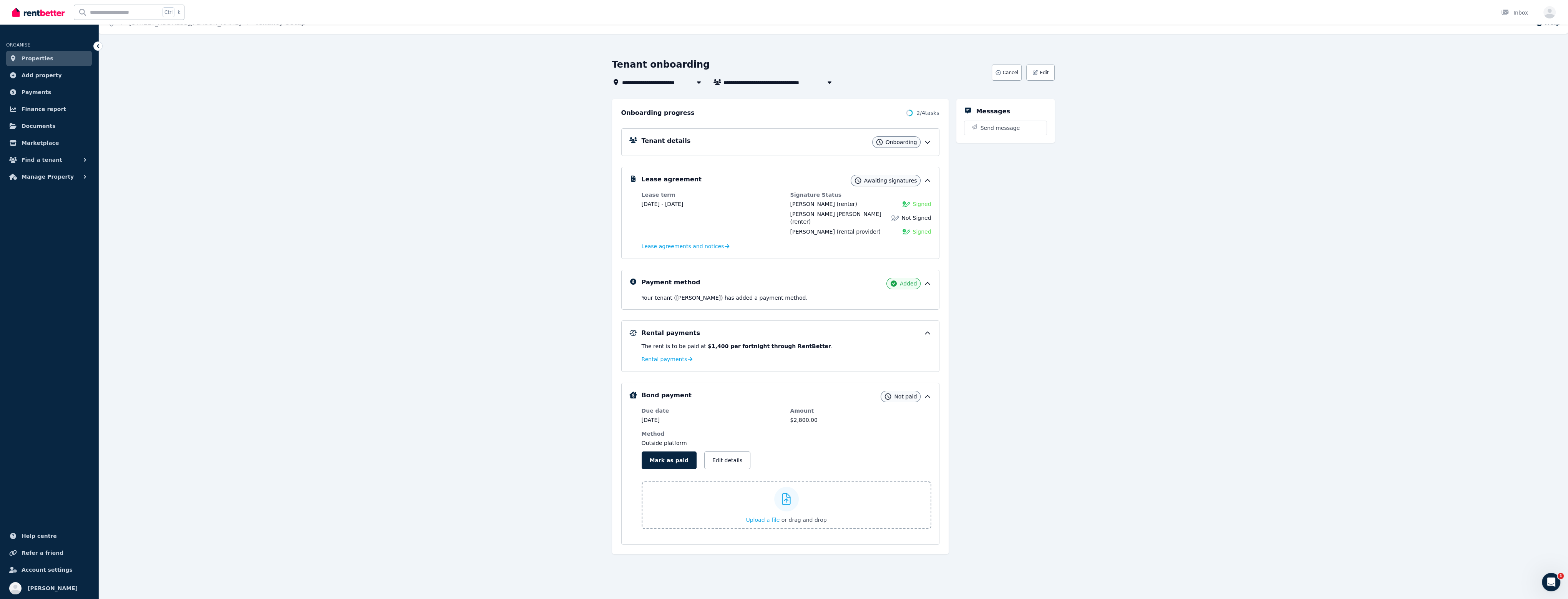
click at [906, 137] on div "Onboarding" at bounding box center [896, 142] width 48 height 12
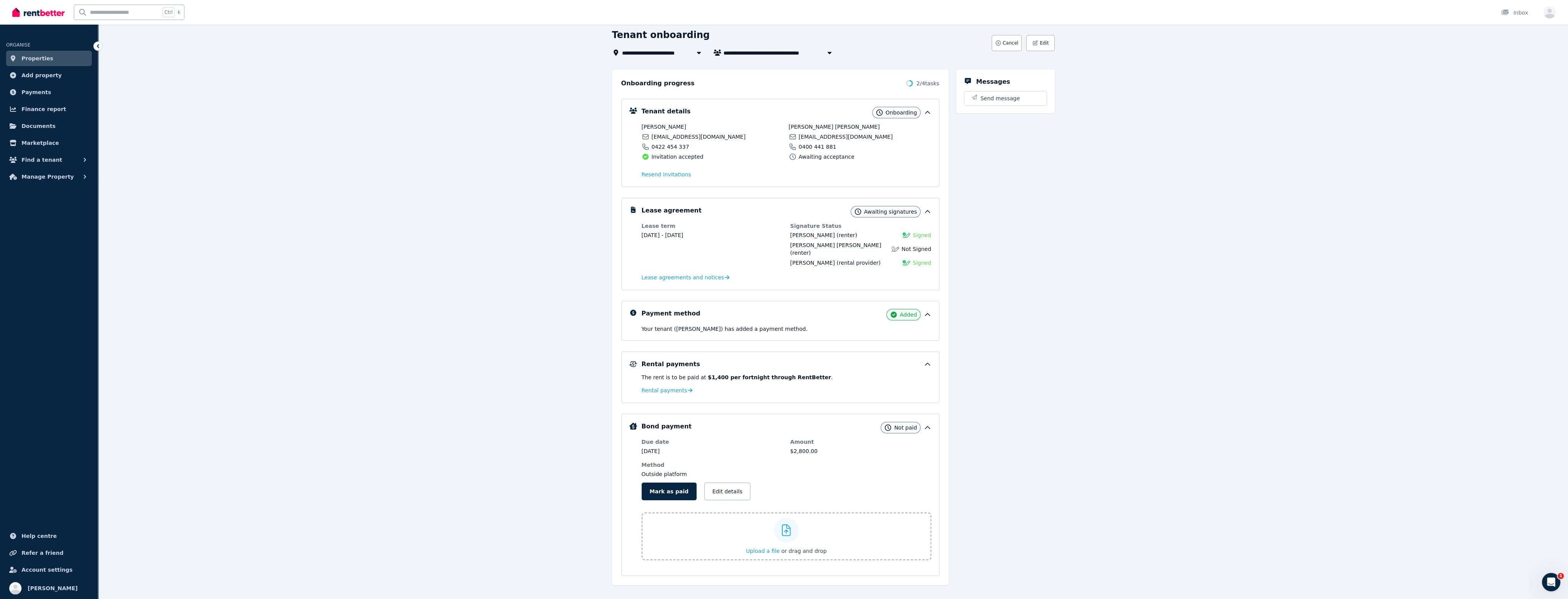
scroll to position [45, 0]
click at [731, 480] on button "Edit details" at bounding box center [727, 489] width 46 height 18
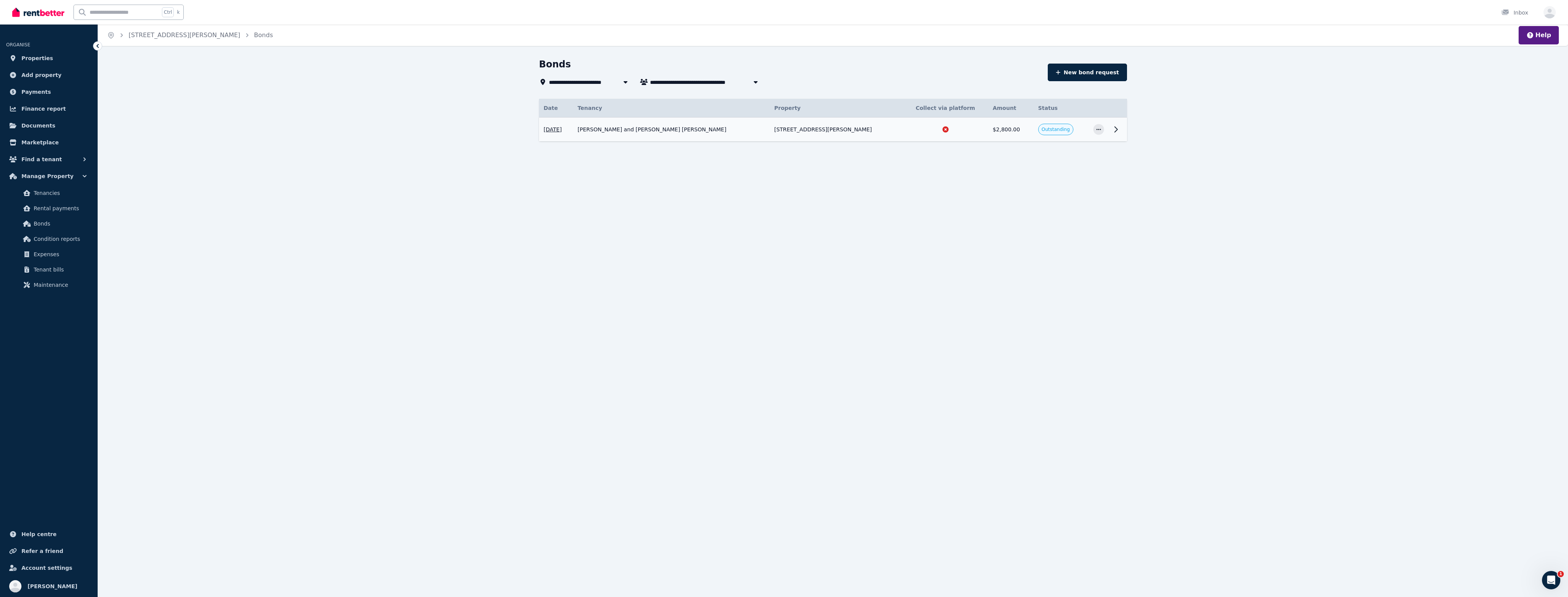
click at [942, 129] on icon at bounding box center [945, 130] width 6 height 6
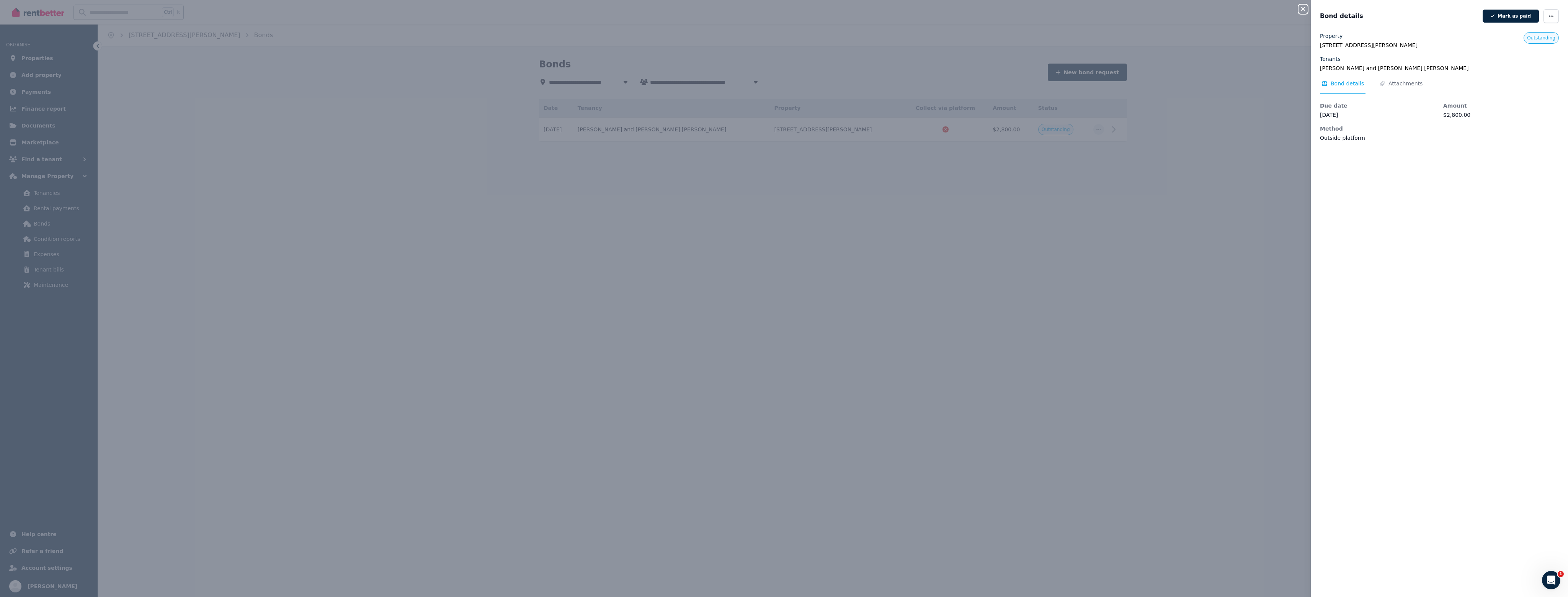
click at [954, 142] on div "Close panel Bond details Mark as paid Property 414 Feez St, Norman Gardens QLD …" at bounding box center [784, 298] width 1568 height 597
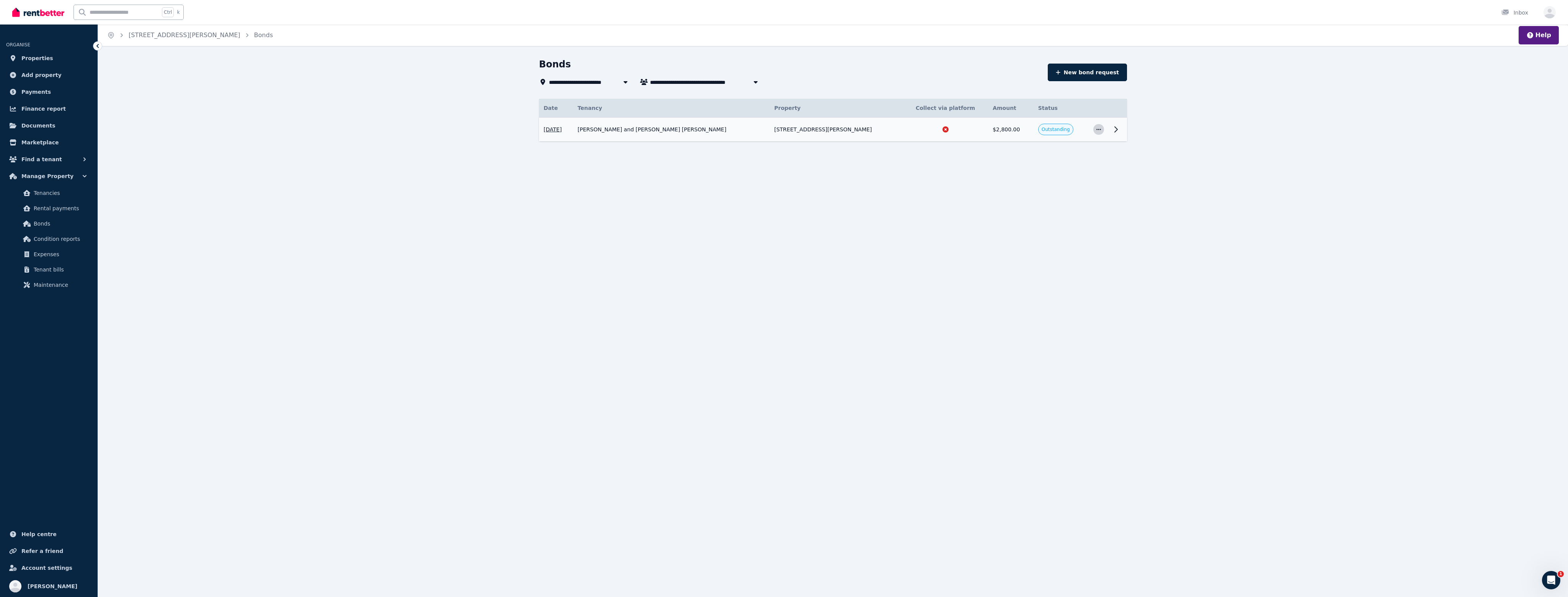
click at [1098, 127] on icon "button" at bounding box center [1099, 129] width 6 height 5
drag, startPoint x: 849, startPoint y: 219, endPoint x: 840, endPoint y: 212, distance: 11.4
click at [849, 218] on div "**********" at bounding box center [784, 298] width 1568 height 597
click at [36, 57] on span "Properties" at bounding box center [37, 58] width 32 height 9
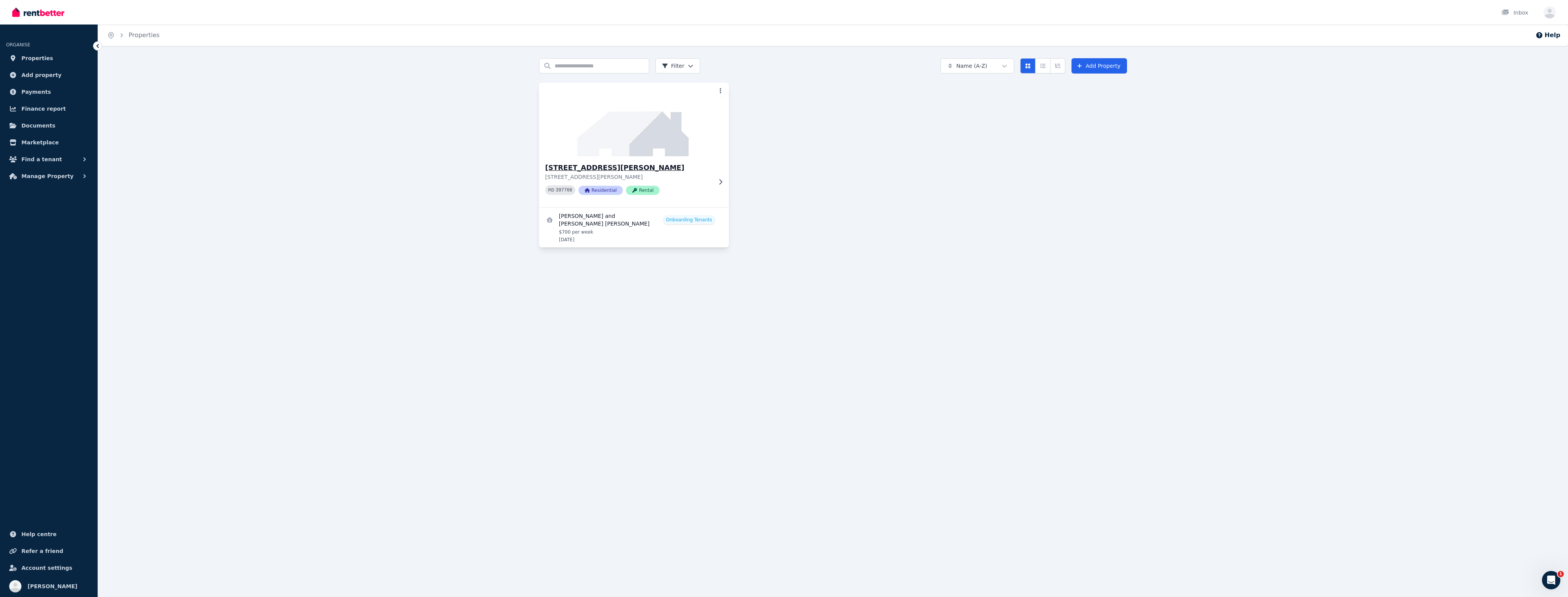
click at [681, 161] on div "414 Feez St, Norman Gardens 414 Feez St, Norman Gardens QLD 4701 PID 397766 Res…" at bounding box center [634, 182] width 190 height 51
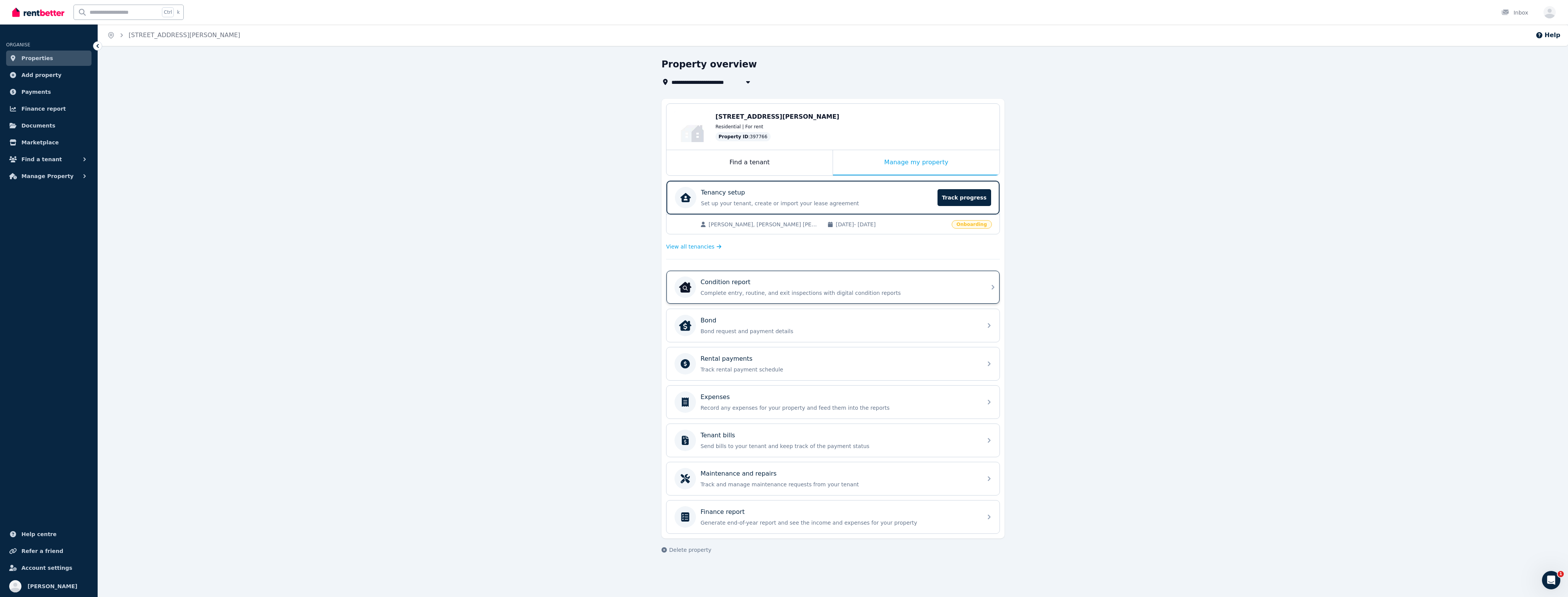
click at [806, 289] on p "Complete entry, routine, and exit inspections with digital condition reports" at bounding box center [839, 293] width 277 height 8
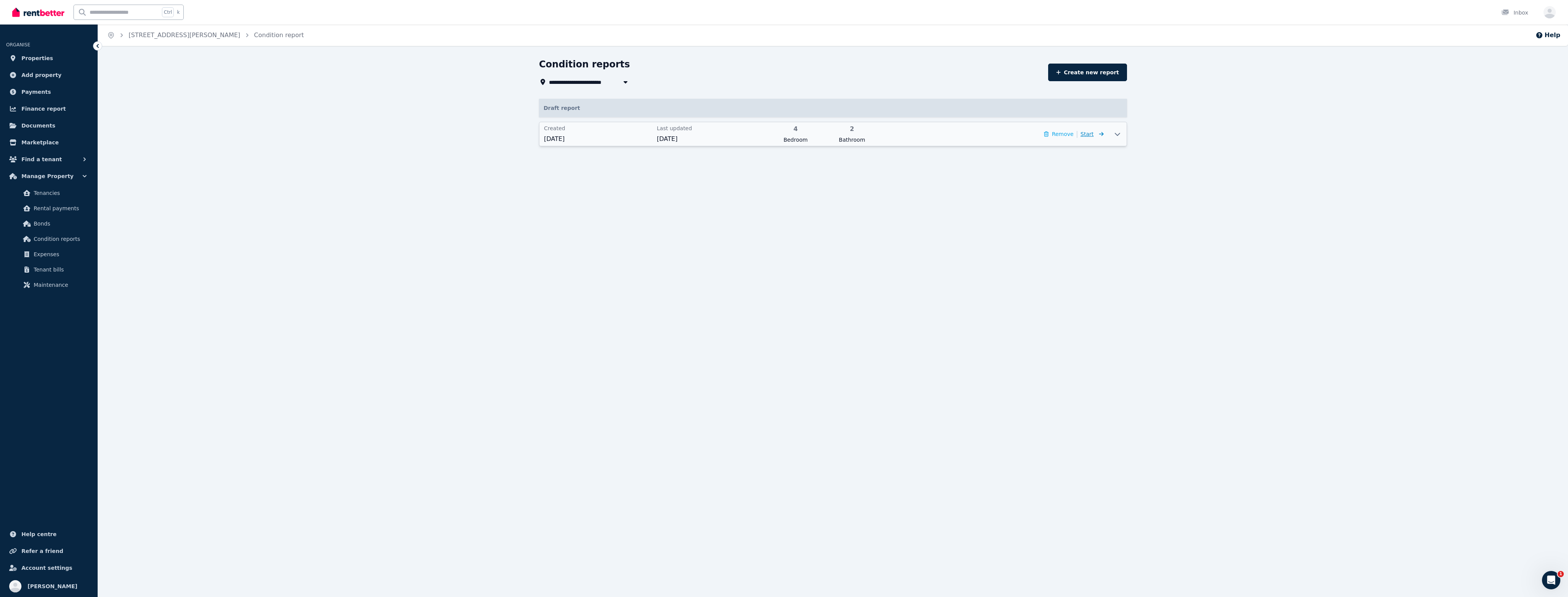
click at [1094, 133] on span "Start" at bounding box center [1092, 134] width 23 height 9
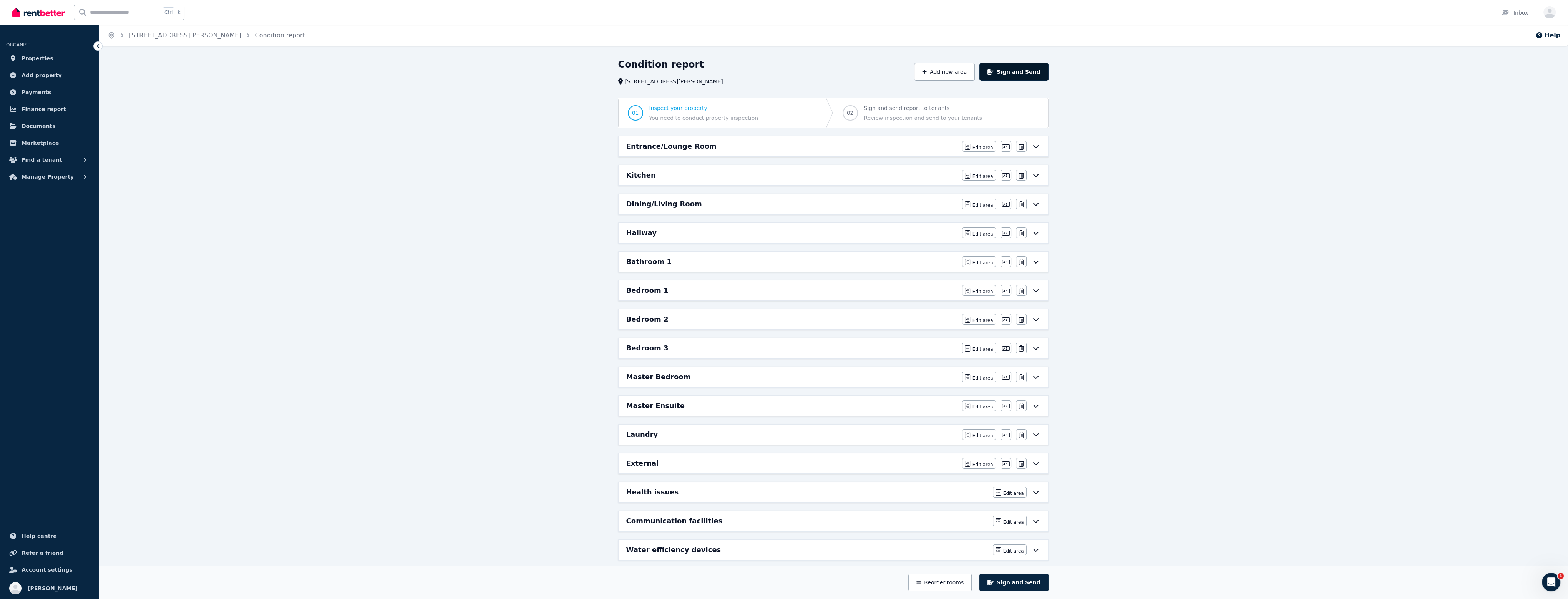
click at [1039, 74] on button "Sign and Send" at bounding box center [1013, 72] width 69 height 18
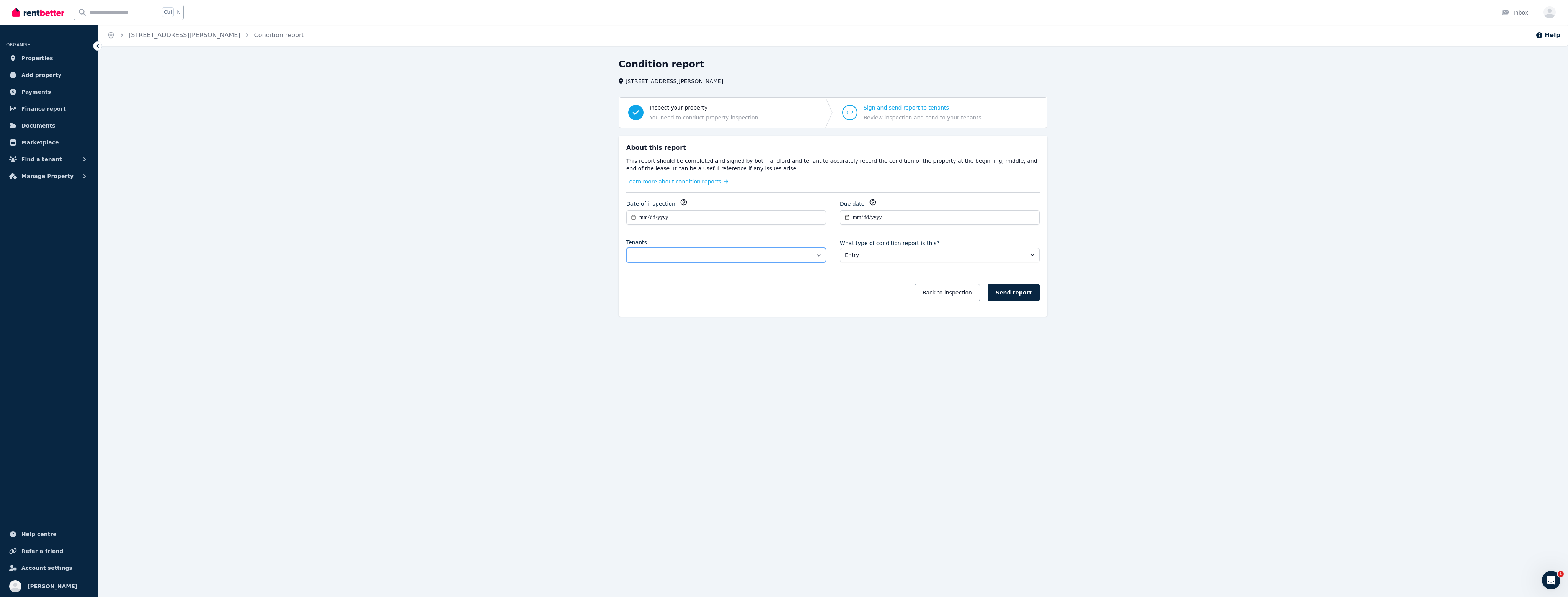
click at [771, 258] on select "**********" at bounding box center [726, 255] width 200 height 15
select select "**********"
click at [626, 248] on select "**********" at bounding box center [726, 255] width 200 height 15
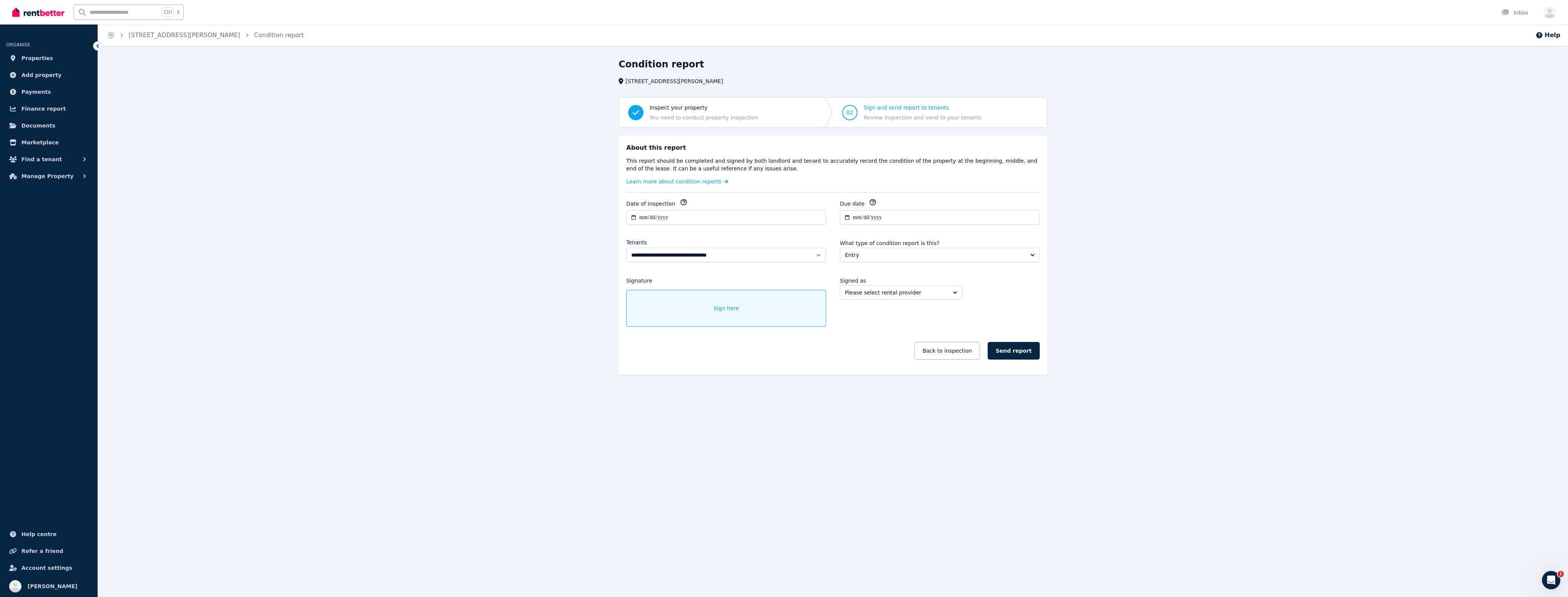
click at [729, 312] on div "Sign here" at bounding box center [726, 308] width 200 height 37
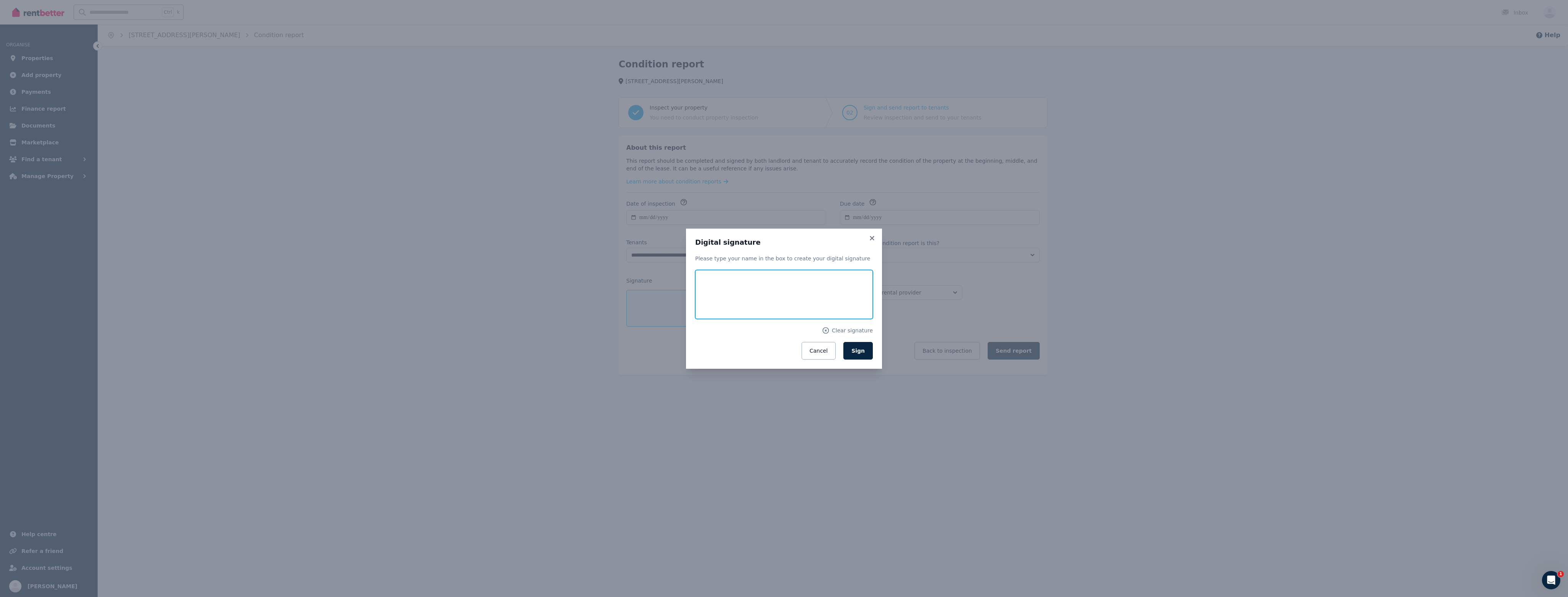
click at [751, 295] on input "text" at bounding box center [784, 294] width 178 height 49
type input "*"
type input "**********"
click at [863, 348] on span "Sign" at bounding box center [858, 351] width 13 height 6
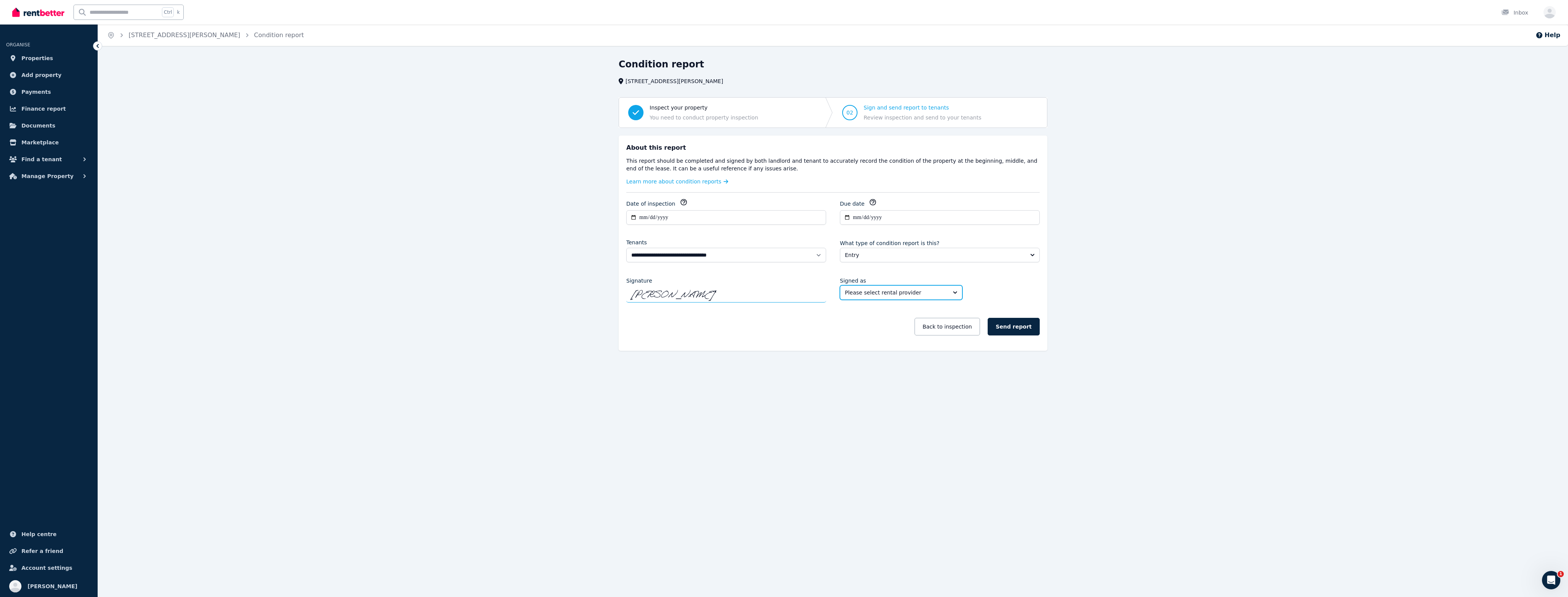
click at [893, 292] on span "Please select rental provider" at bounding box center [895, 292] width 102 height 8
click at [880, 321] on span "[PERSON_NAME]" at bounding box center [896, 323] width 104 height 8
click at [908, 256] on span "Entry" at bounding box center [934, 255] width 179 height 8
click at [911, 256] on span "Entry" at bounding box center [934, 255] width 179 height 8
click at [1024, 324] on button "Send report" at bounding box center [1014, 327] width 52 height 18
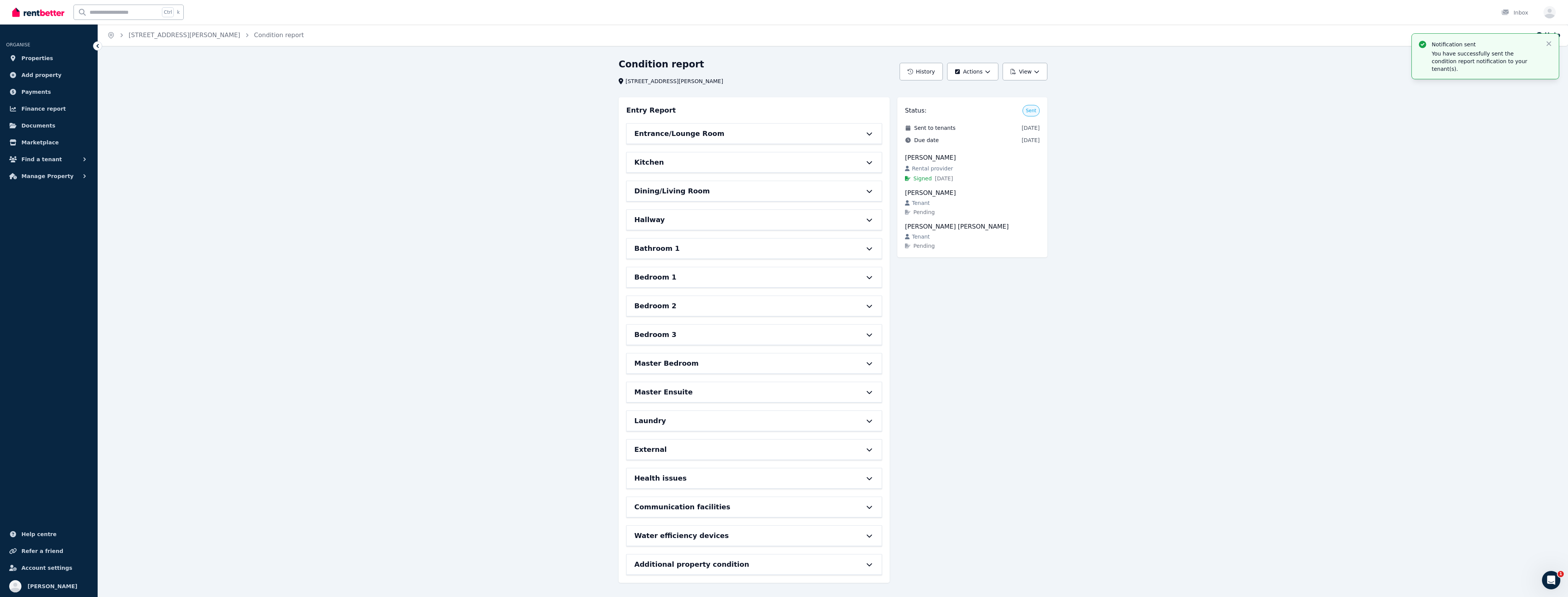
click at [659, 254] on div "Bathroom 1" at bounding box center [754, 249] width 255 height 20
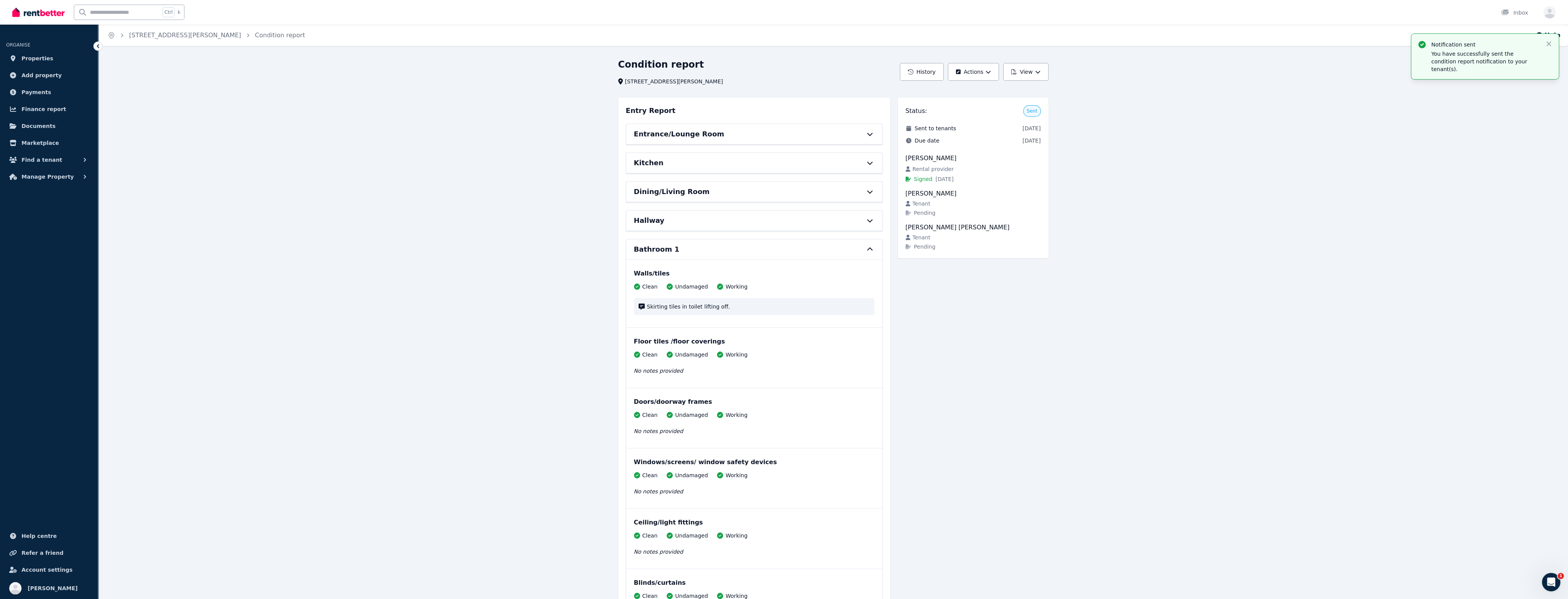
click at [712, 242] on div "Bathroom 1" at bounding box center [754, 249] width 256 height 20
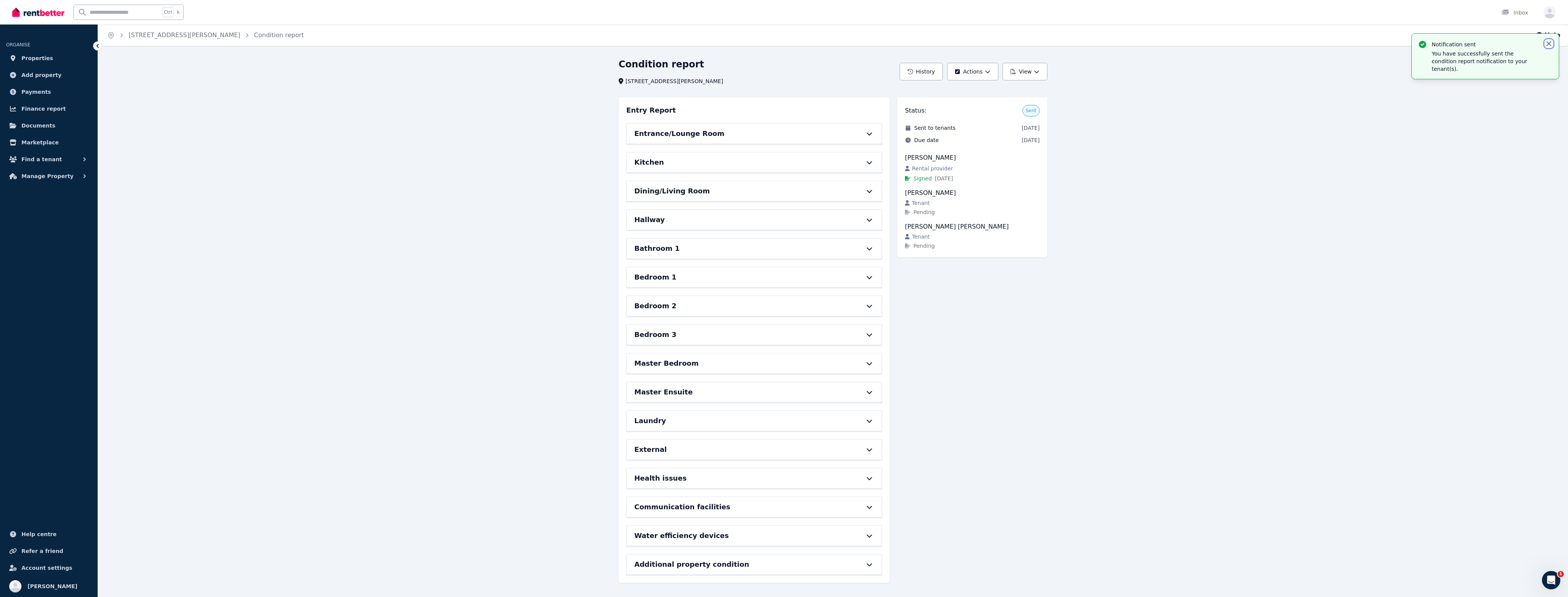
click at [1550, 44] on icon "button" at bounding box center [1549, 43] width 8 height 8
click at [30, 58] on span "Properties" at bounding box center [37, 58] width 32 height 9
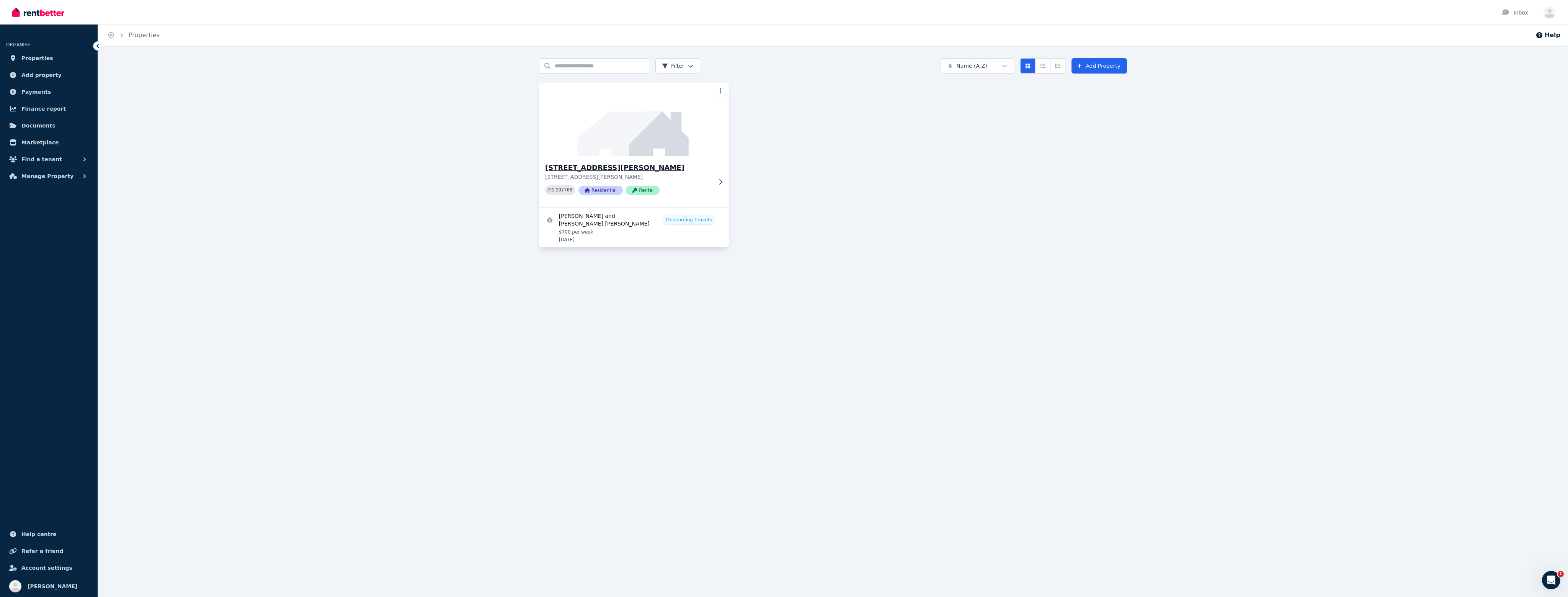
click at [707, 177] on p "[STREET_ADDRESS][PERSON_NAME]" at bounding box center [629, 177] width 167 height 8
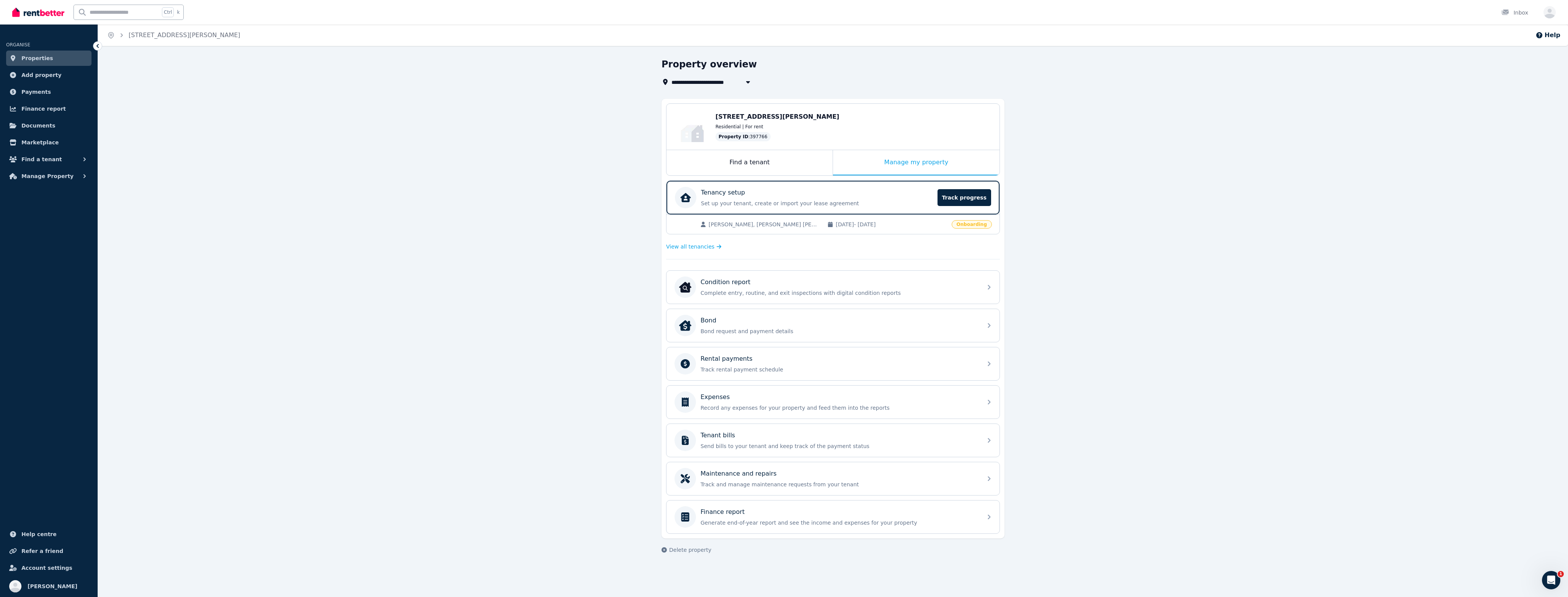
click at [38, 60] on span "Properties" at bounding box center [37, 58] width 32 height 9
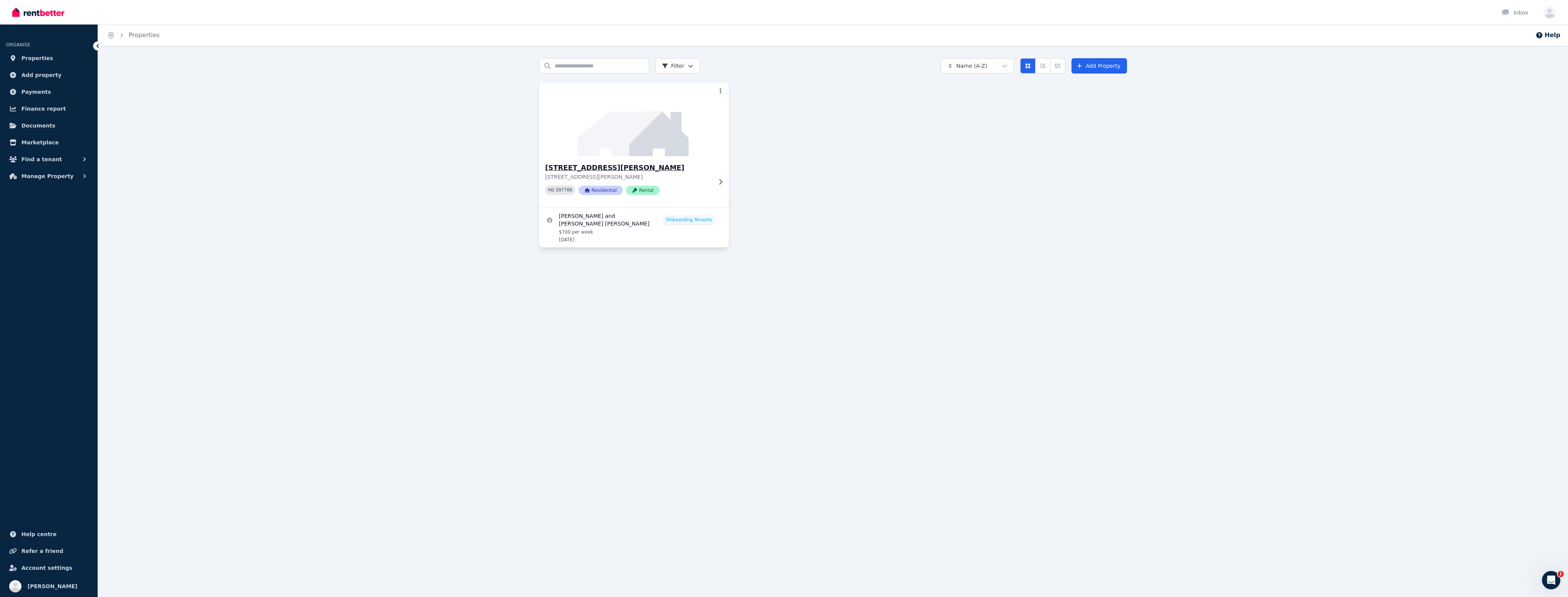
click at [693, 177] on p "[STREET_ADDRESS][PERSON_NAME]" at bounding box center [629, 177] width 167 height 8
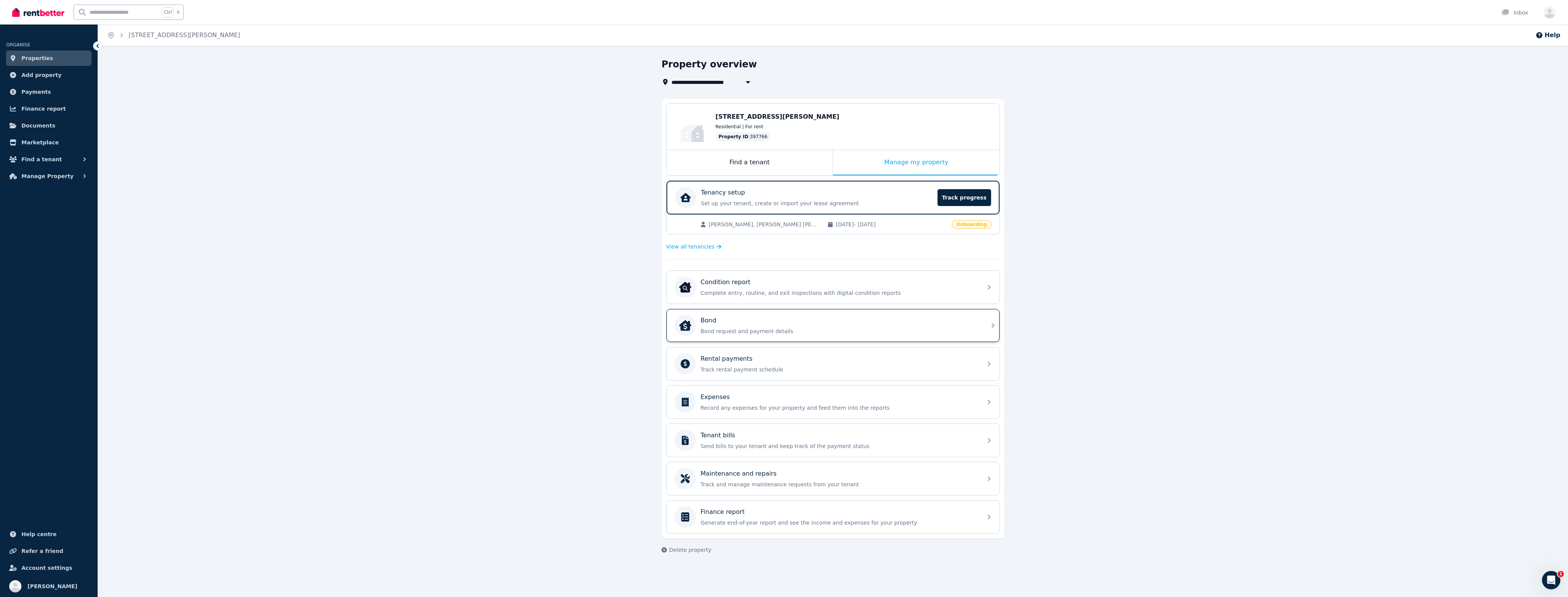
click at [741, 328] on p "Bond request and payment details" at bounding box center [839, 331] width 277 height 8
